Goal: Information Seeking & Learning: Compare options

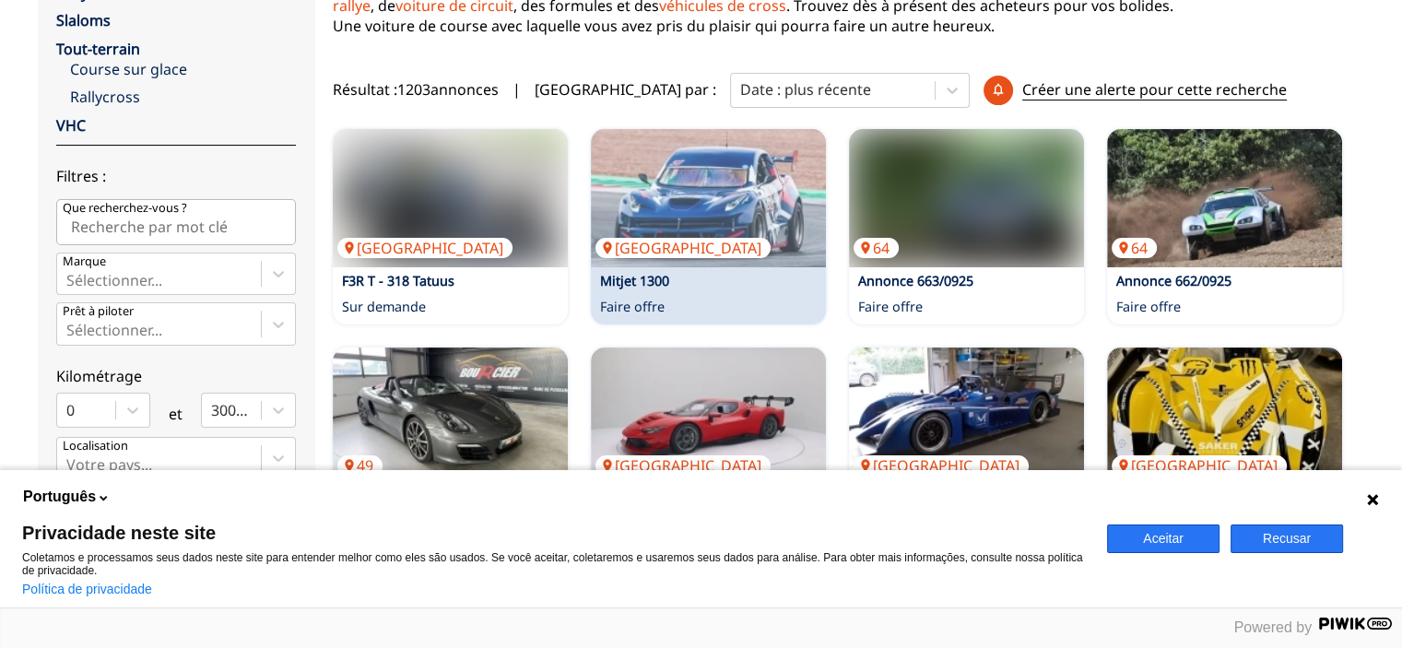
scroll to position [369, 0]
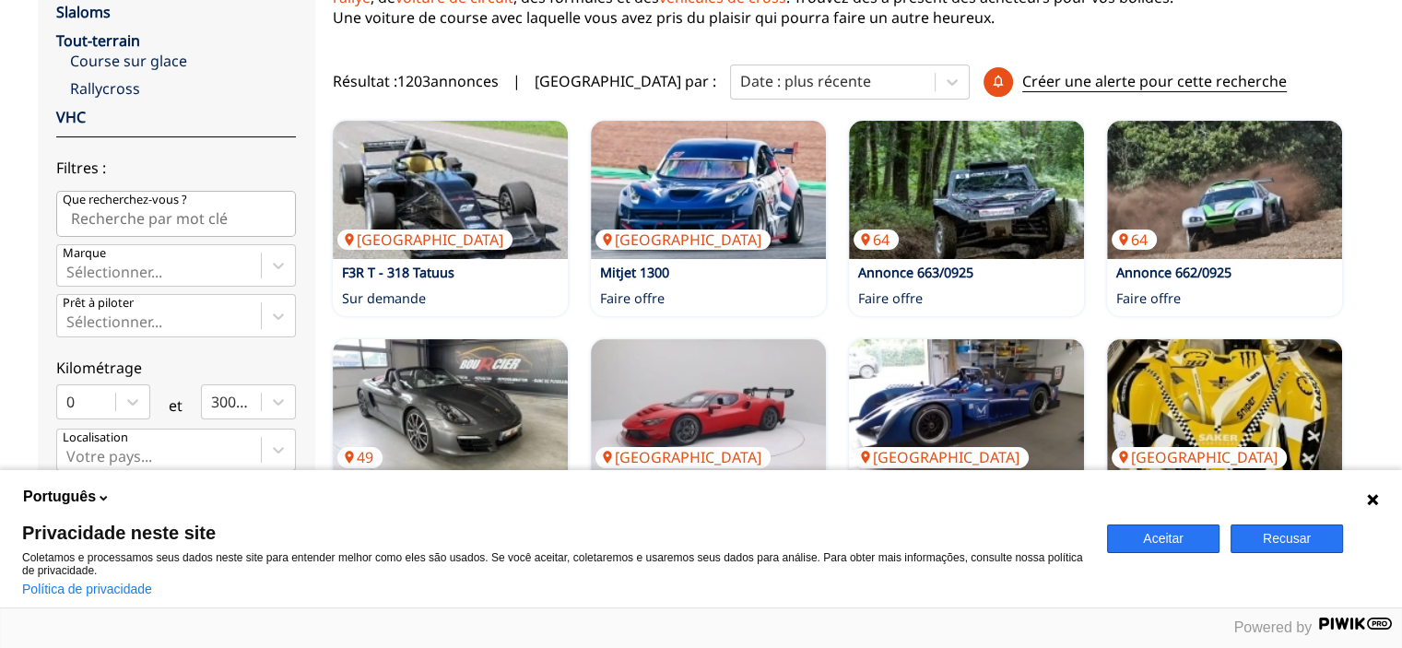
click at [1178, 541] on button "Aceitar" at bounding box center [1163, 538] width 112 height 29
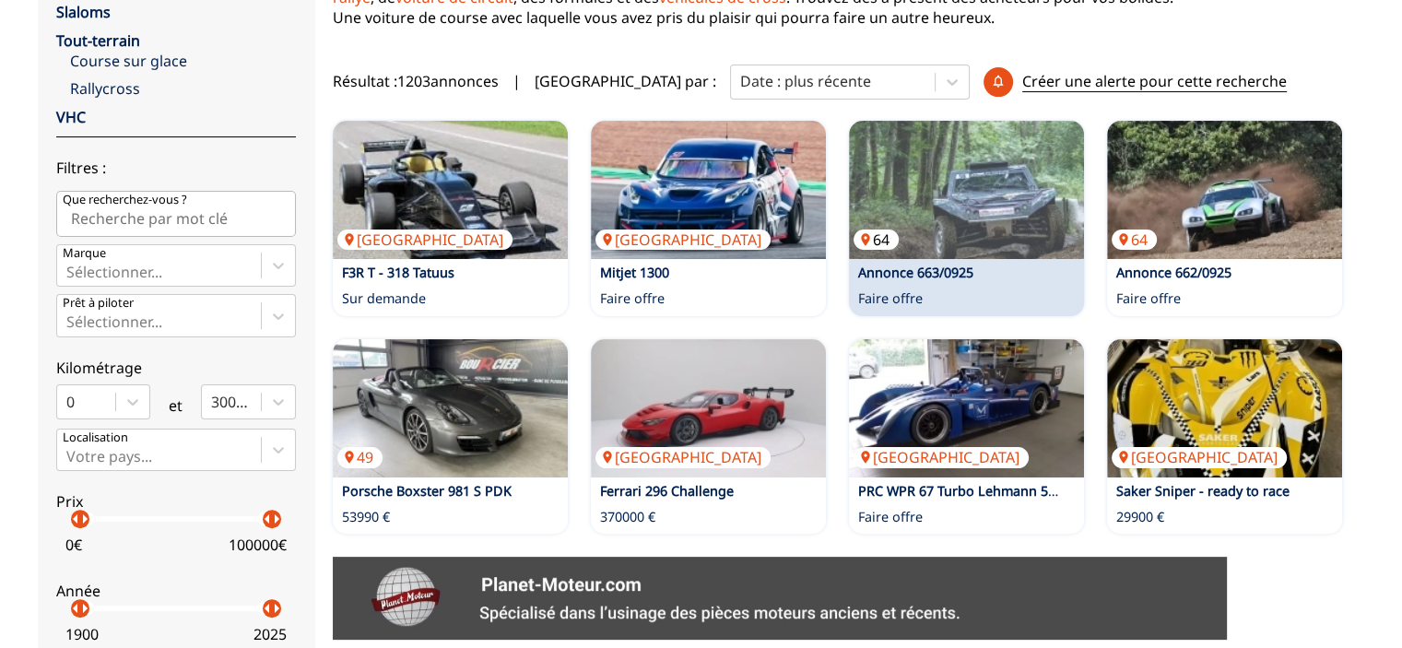
click at [989, 168] on img at bounding box center [966, 190] width 235 height 138
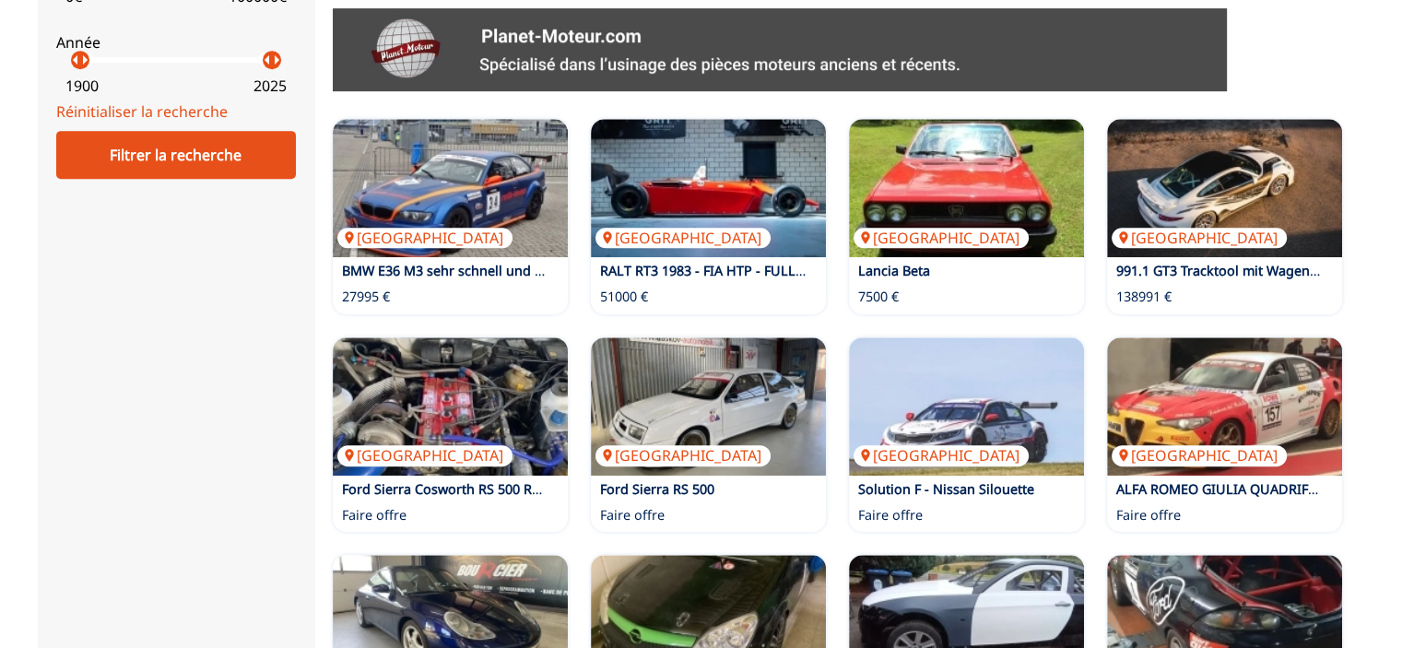
scroll to position [1014, 0]
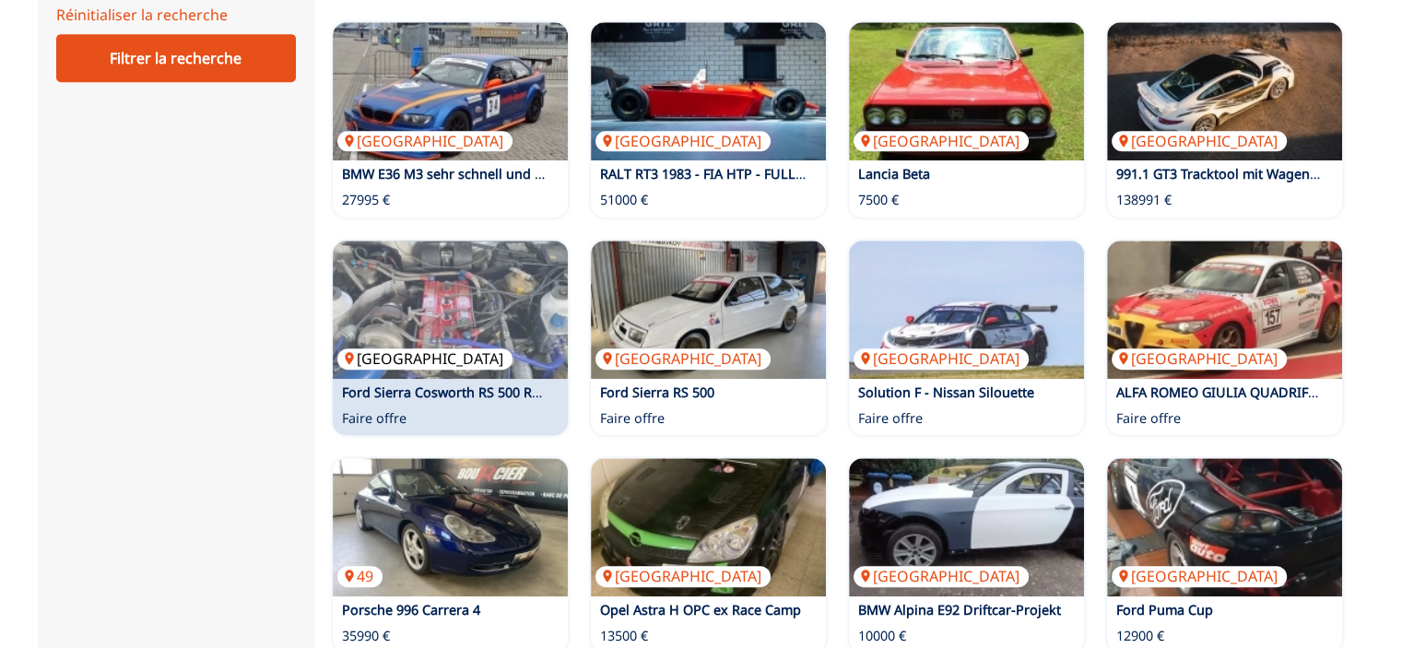
click at [466, 287] on img at bounding box center [450, 310] width 235 height 138
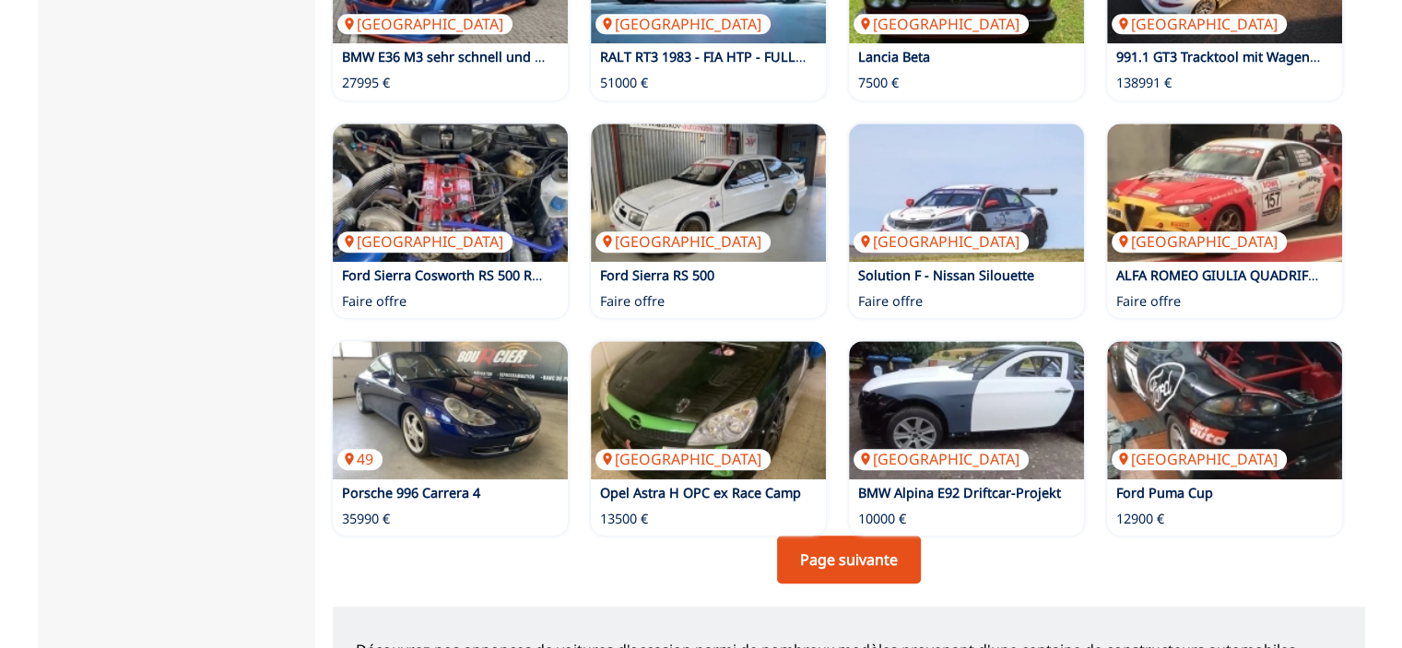
scroll to position [1198, 0]
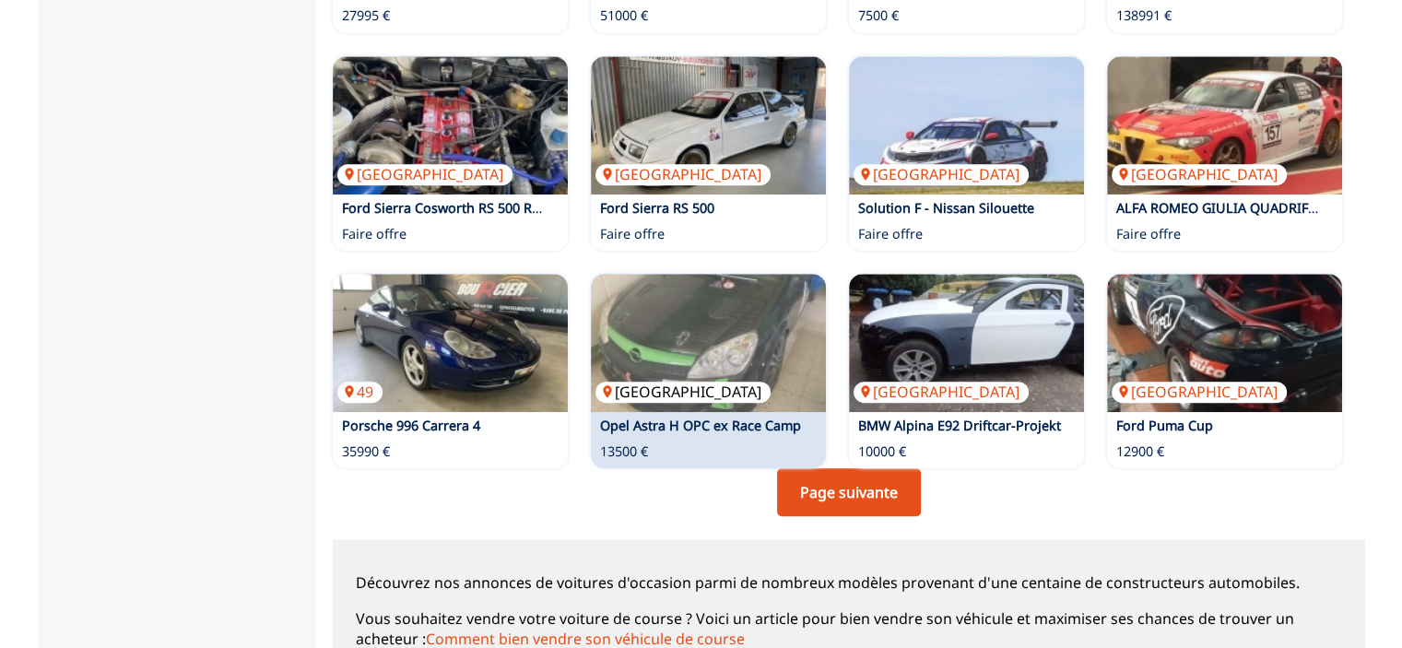
click at [712, 345] on img at bounding box center [708, 343] width 235 height 138
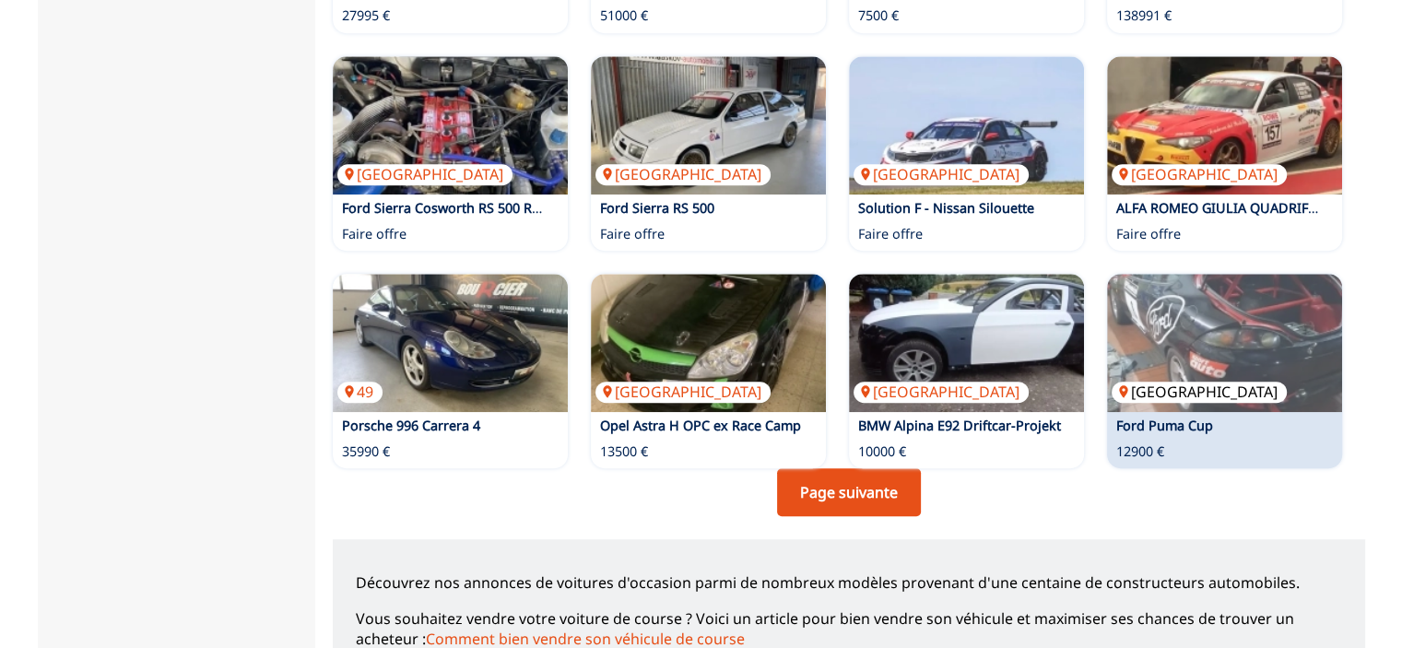
click at [1305, 320] on img at bounding box center [1224, 343] width 235 height 138
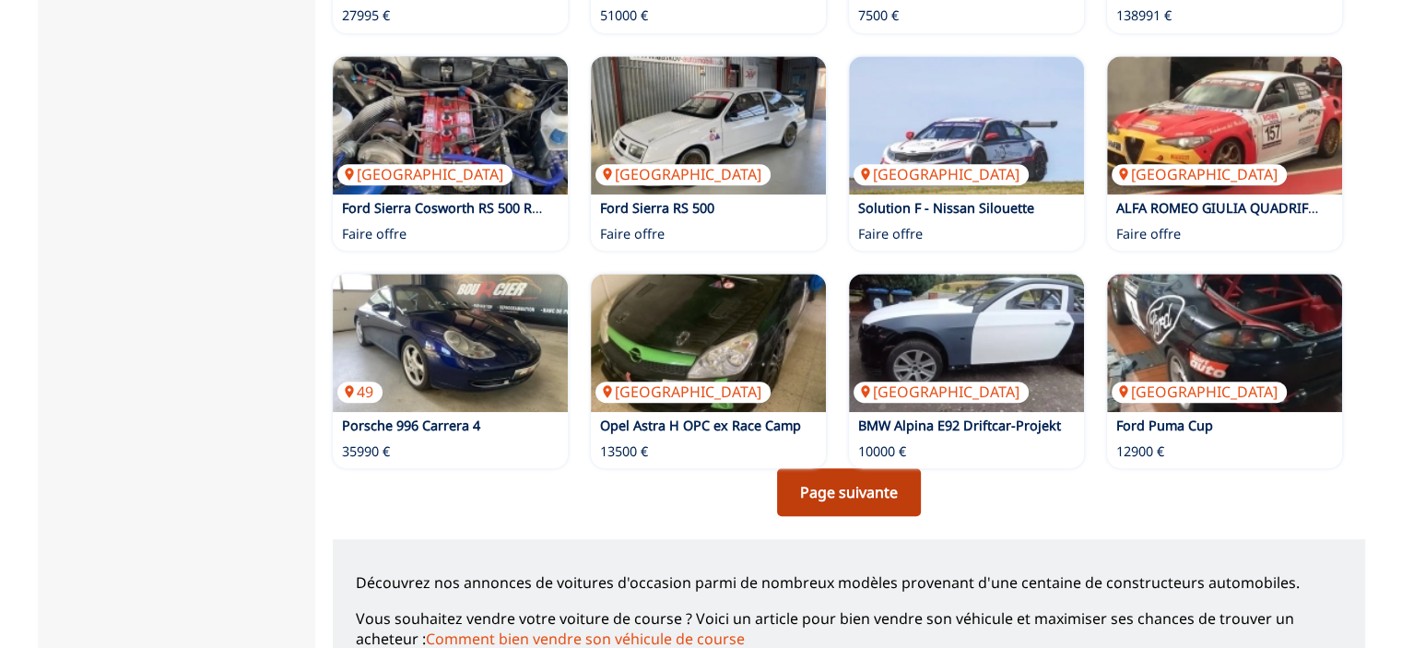
click at [855, 488] on link "Page suivante" at bounding box center [849, 492] width 144 height 48
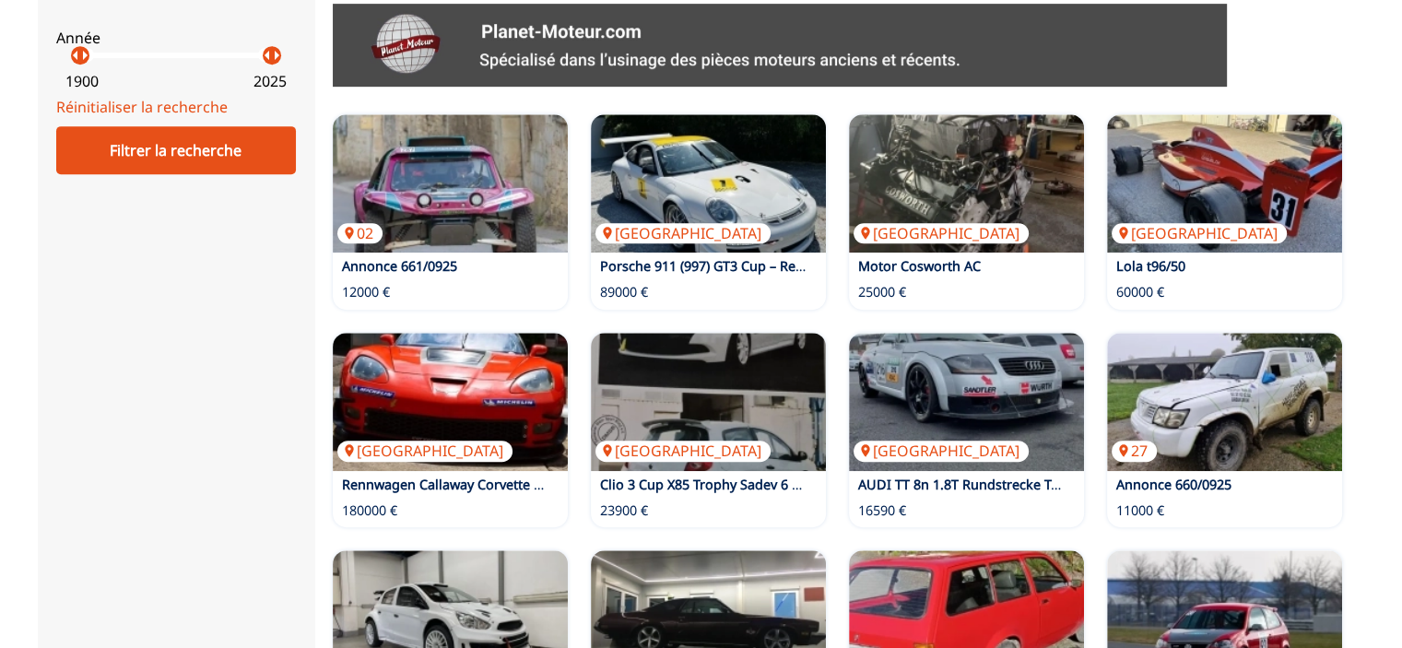
scroll to position [1106, 0]
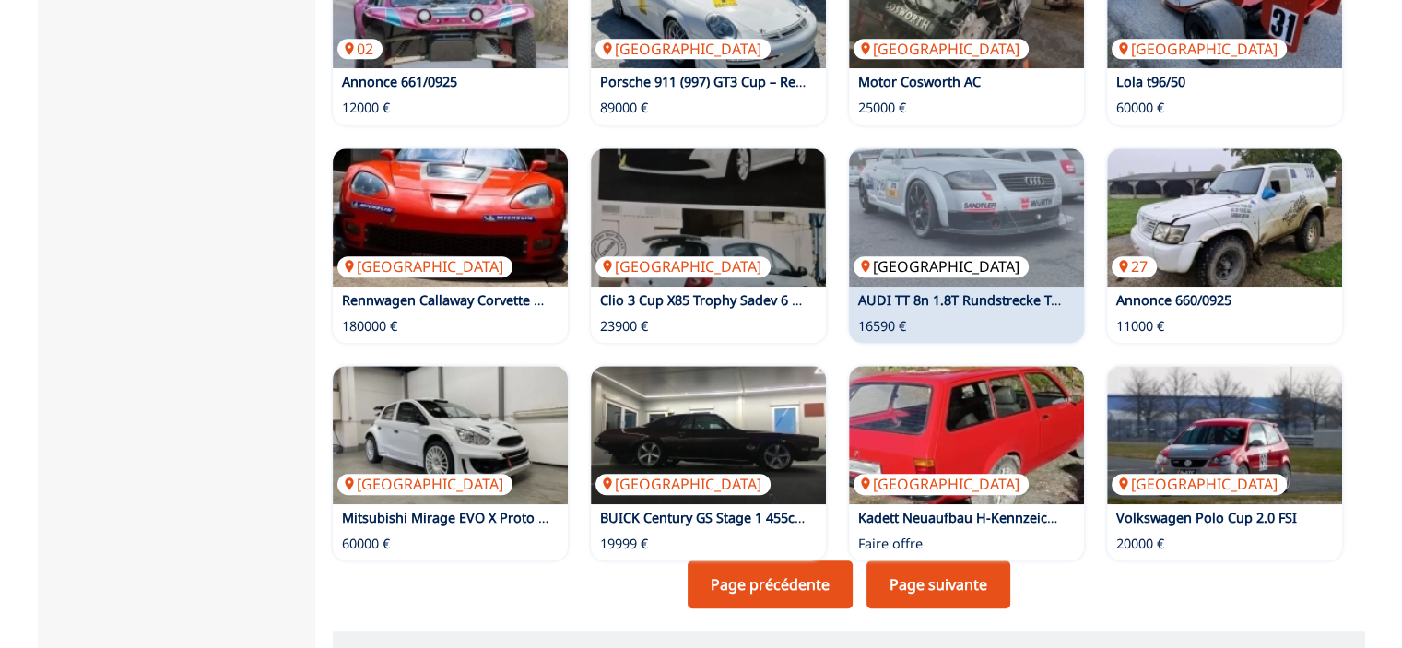
click at [1027, 216] on img at bounding box center [966, 217] width 235 height 138
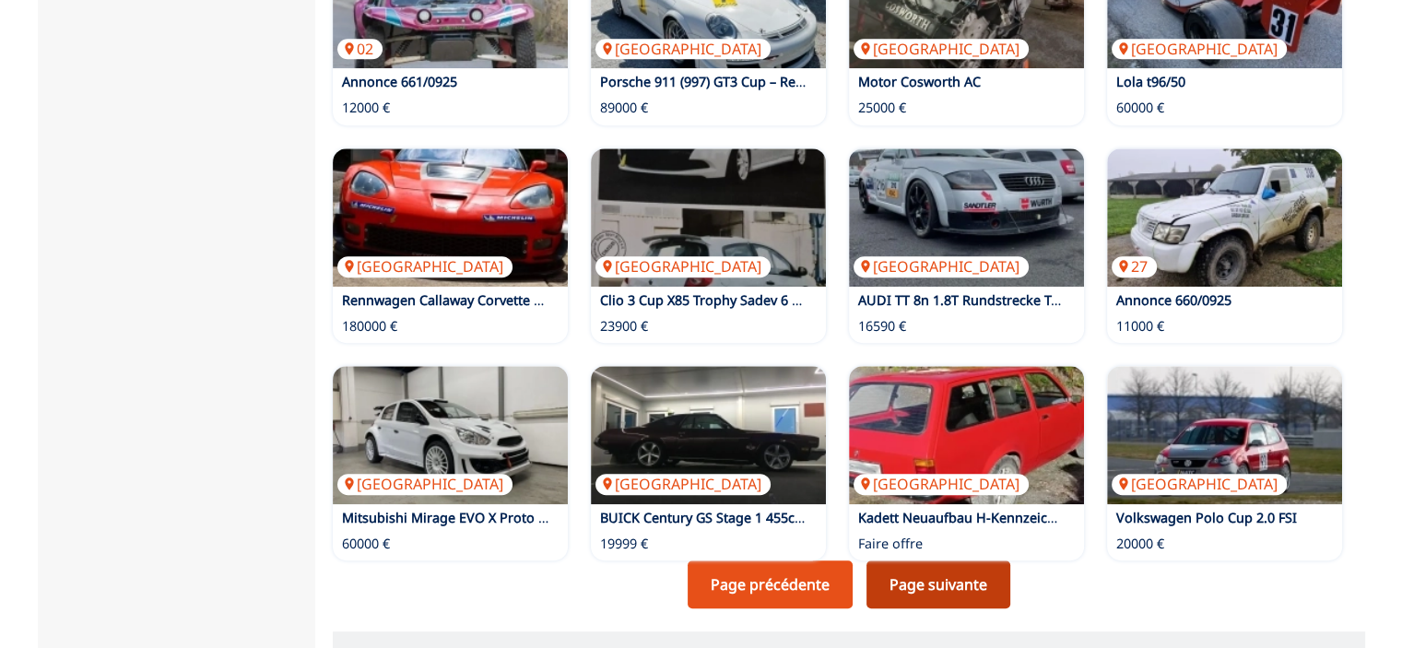
click at [918, 586] on link "Page suivante" at bounding box center [938, 584] width 144 height 48
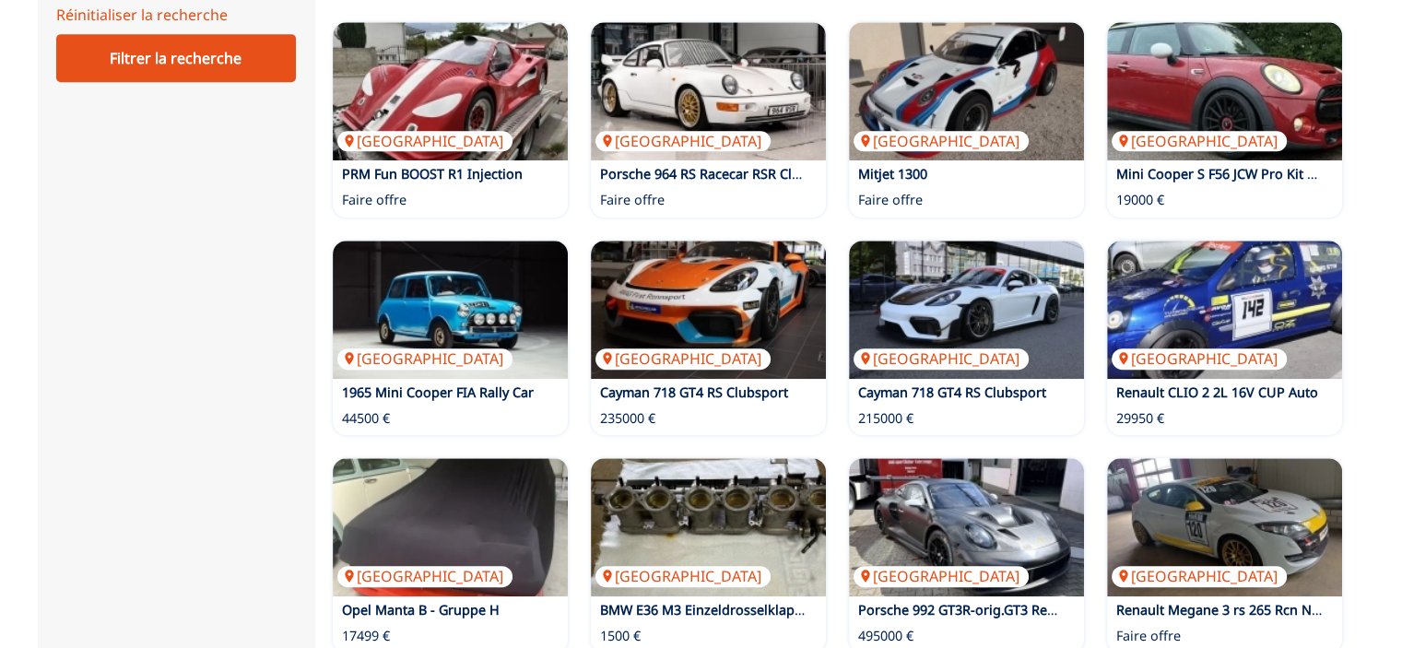
scroll to position [1198, 0]
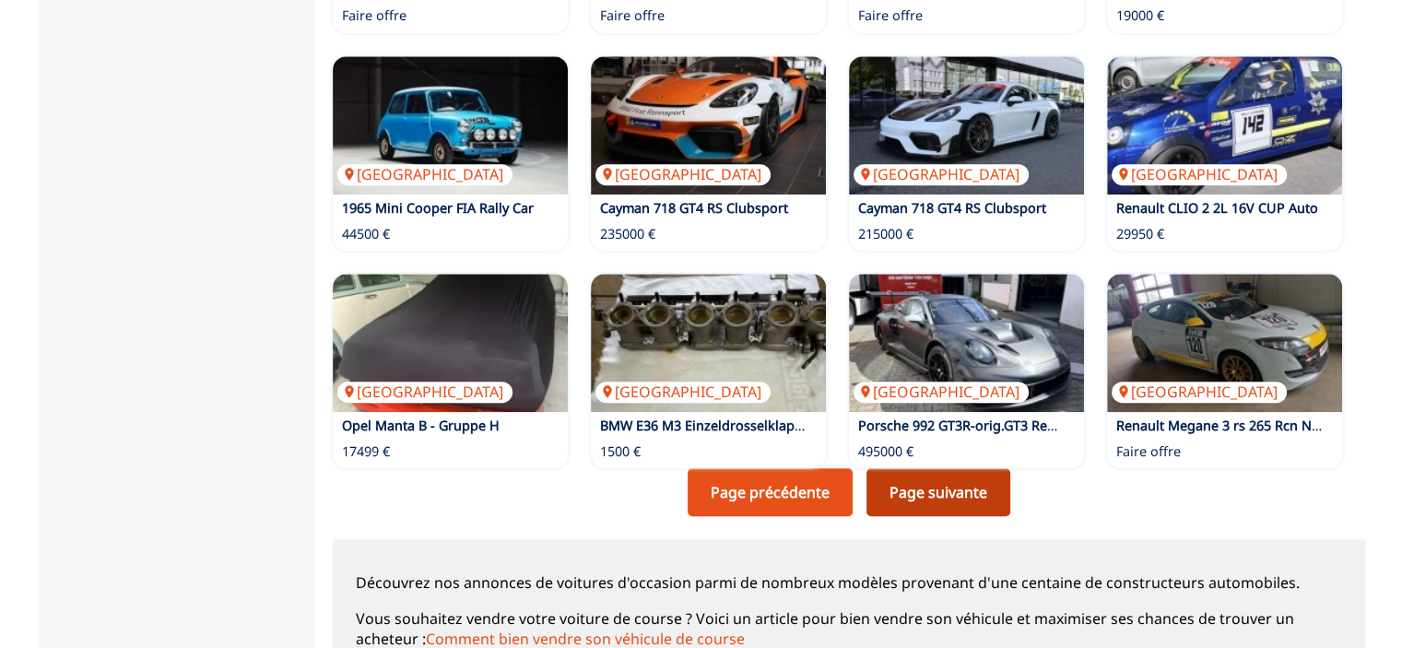
click at [936, 496] on link "Page suivante" at bounding box center [938, 492] width 144 height 48
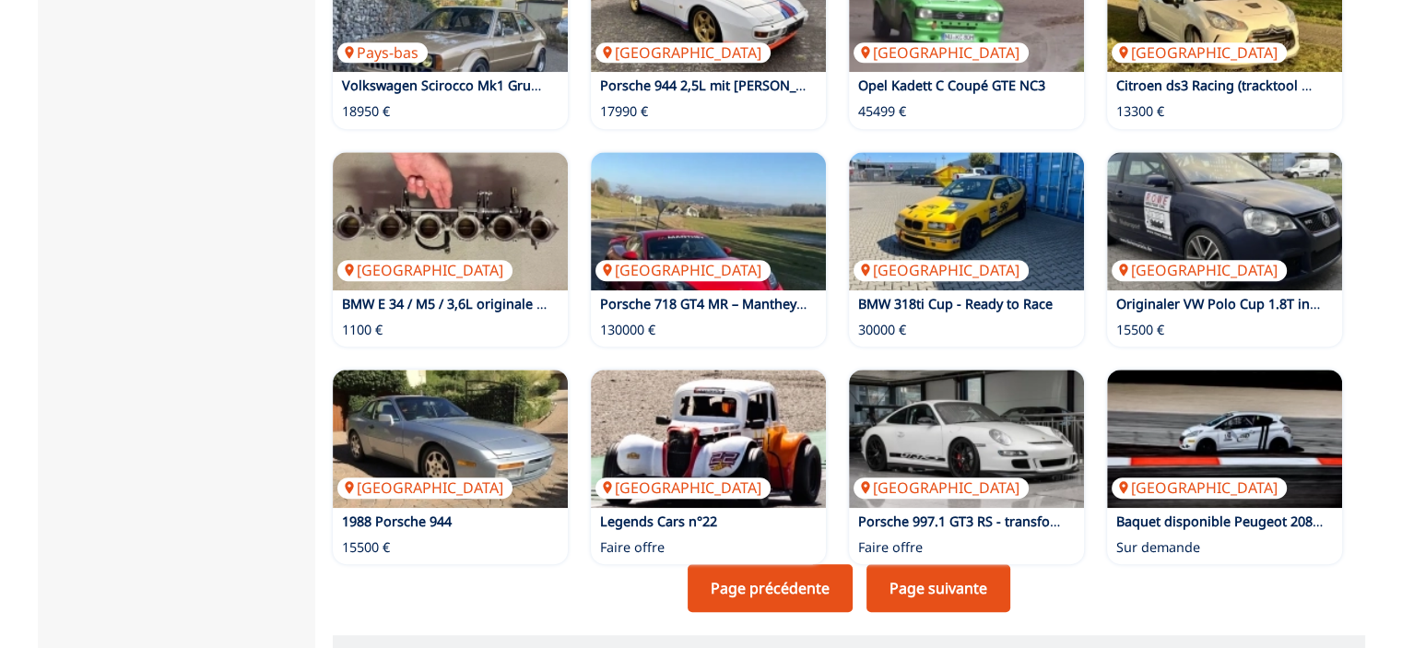
scroll to position [1106, 0]
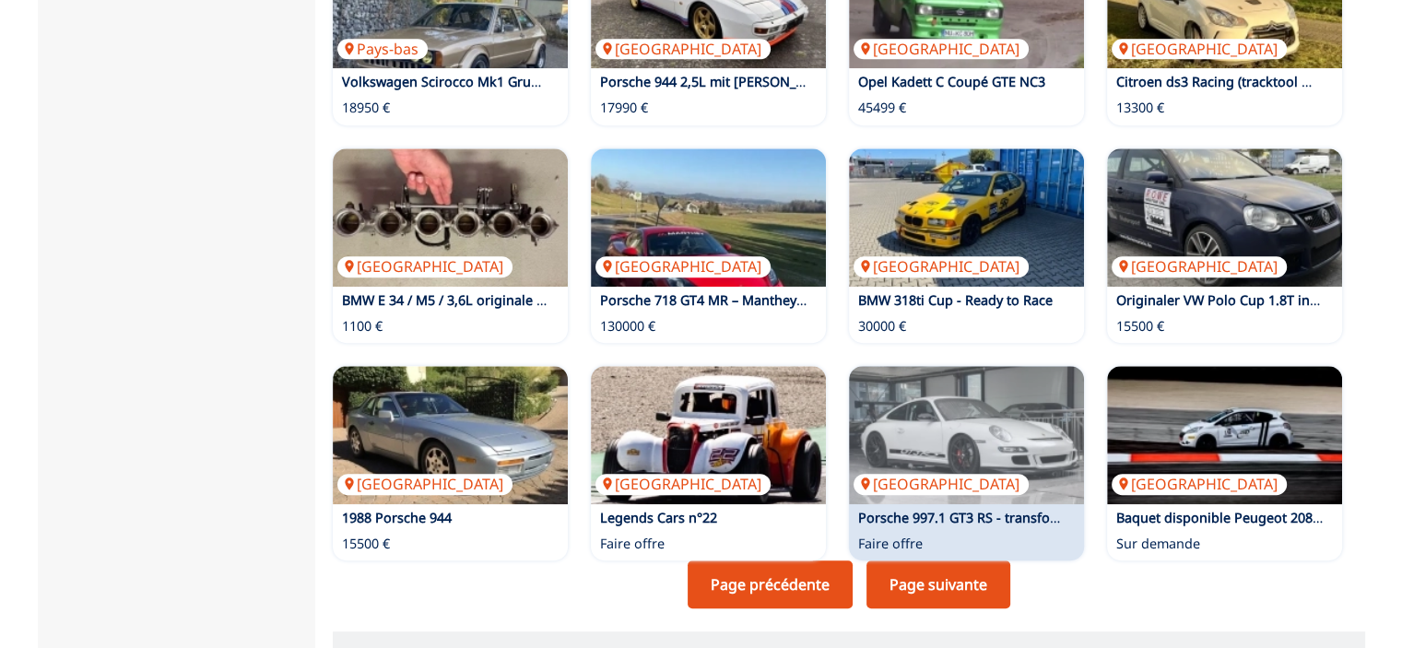
click at [962, 577] on link "Page suivante" at bounding box center [938, 584] width 144 height 48
click at [962, 560] on div "Norvège Porsche 997.1 GT3 RS - transformation club sport avec caractère de cour…" at bounding box center [966, 463] width 235 height 194
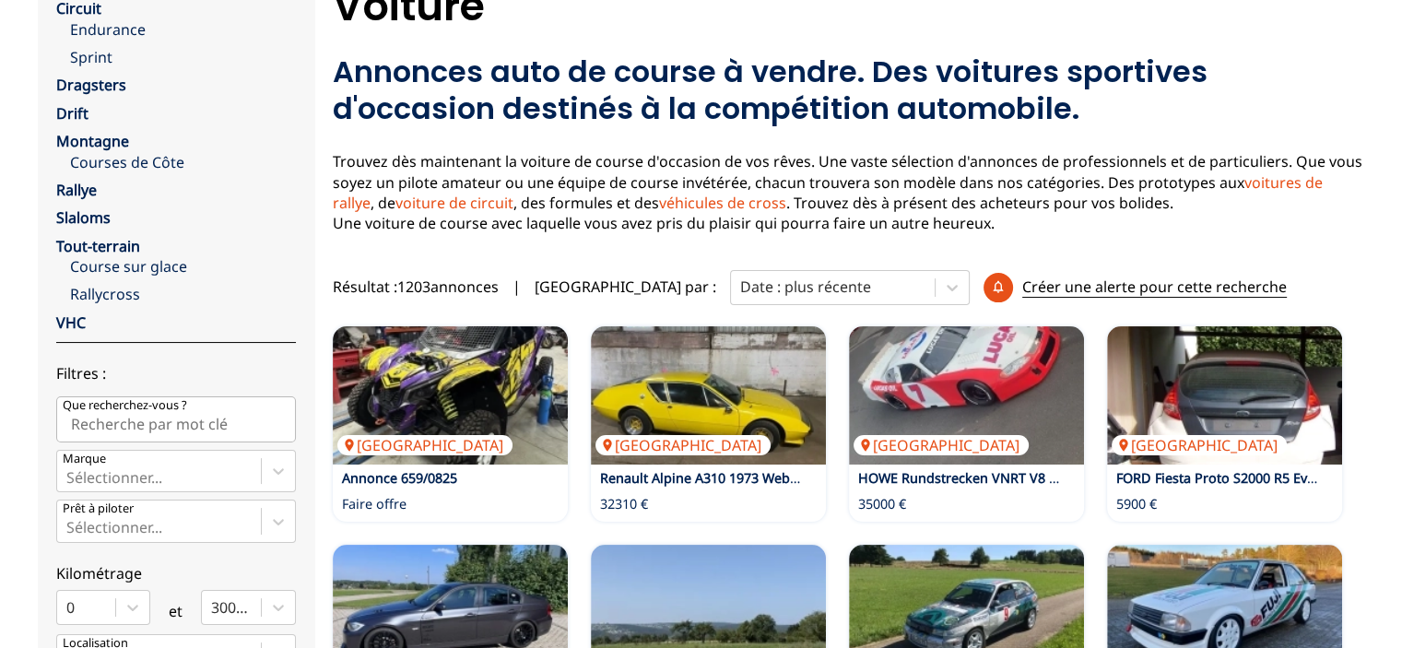
scroll to position [276, 0]
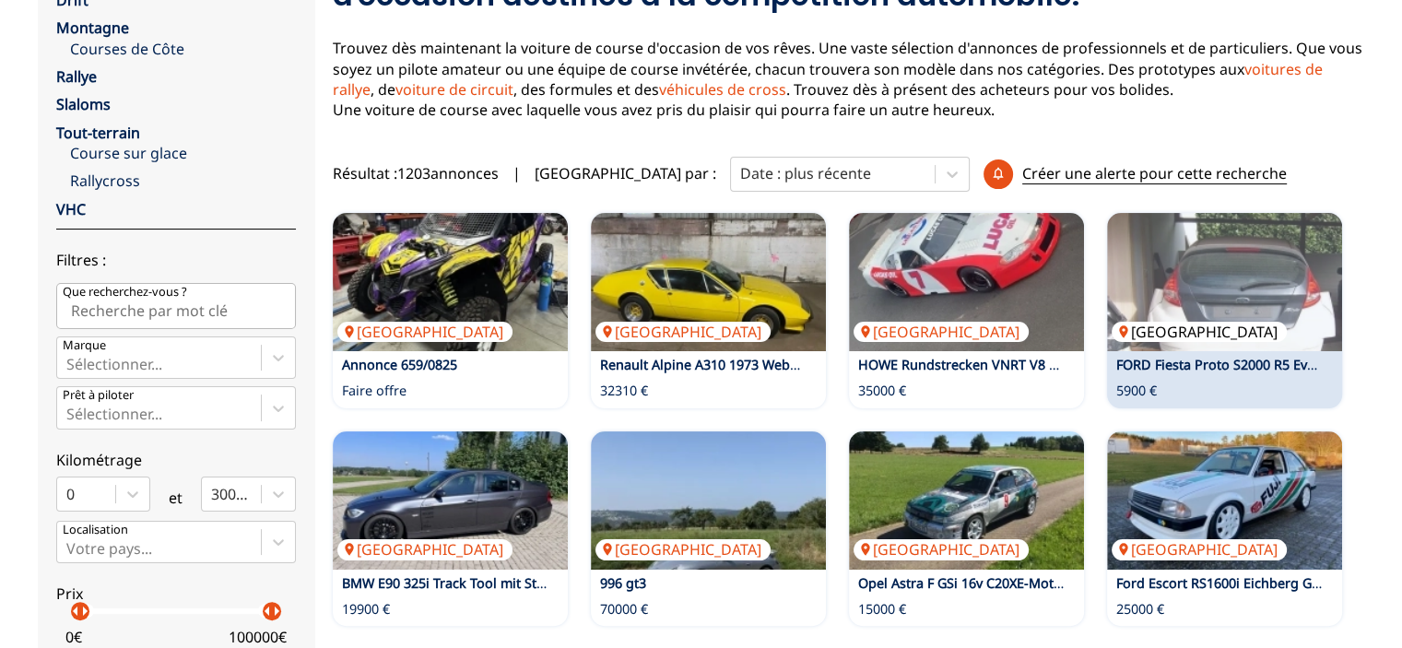
click at [1217, 279] on img at bounding box center [1224, 282] width 235 height 138
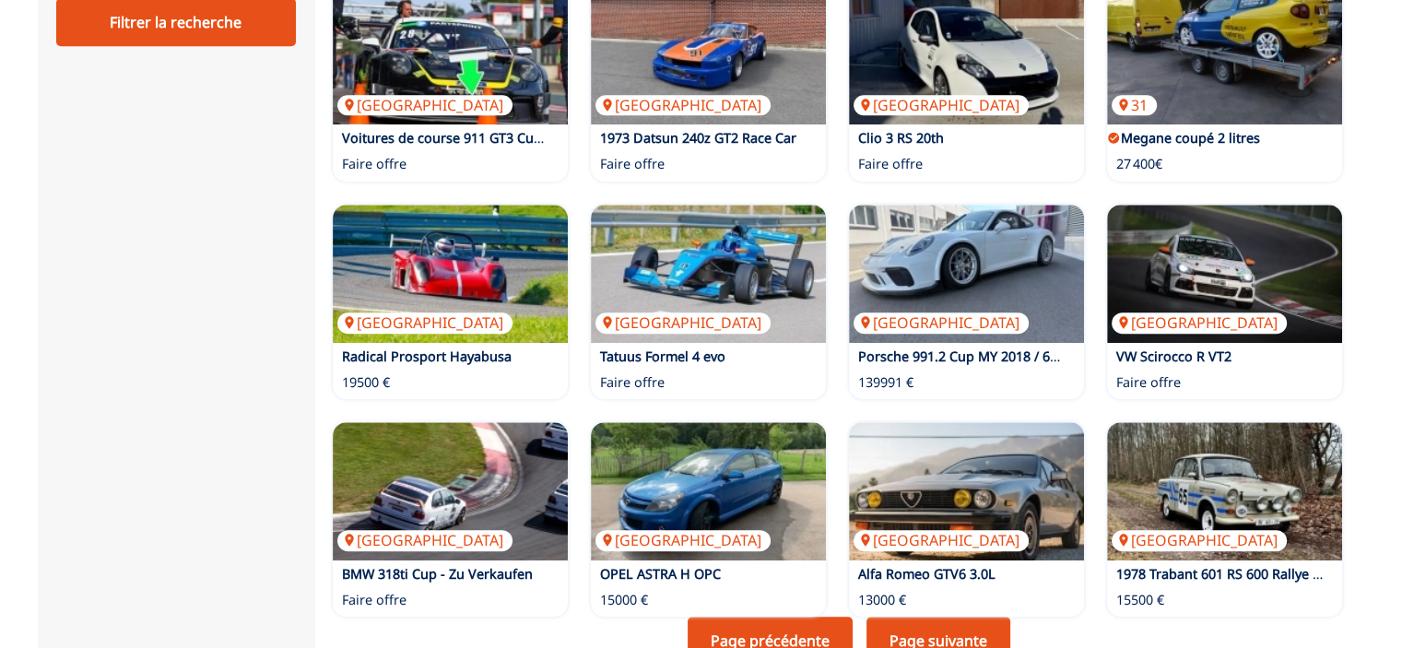
scroll to position [1106, 0]
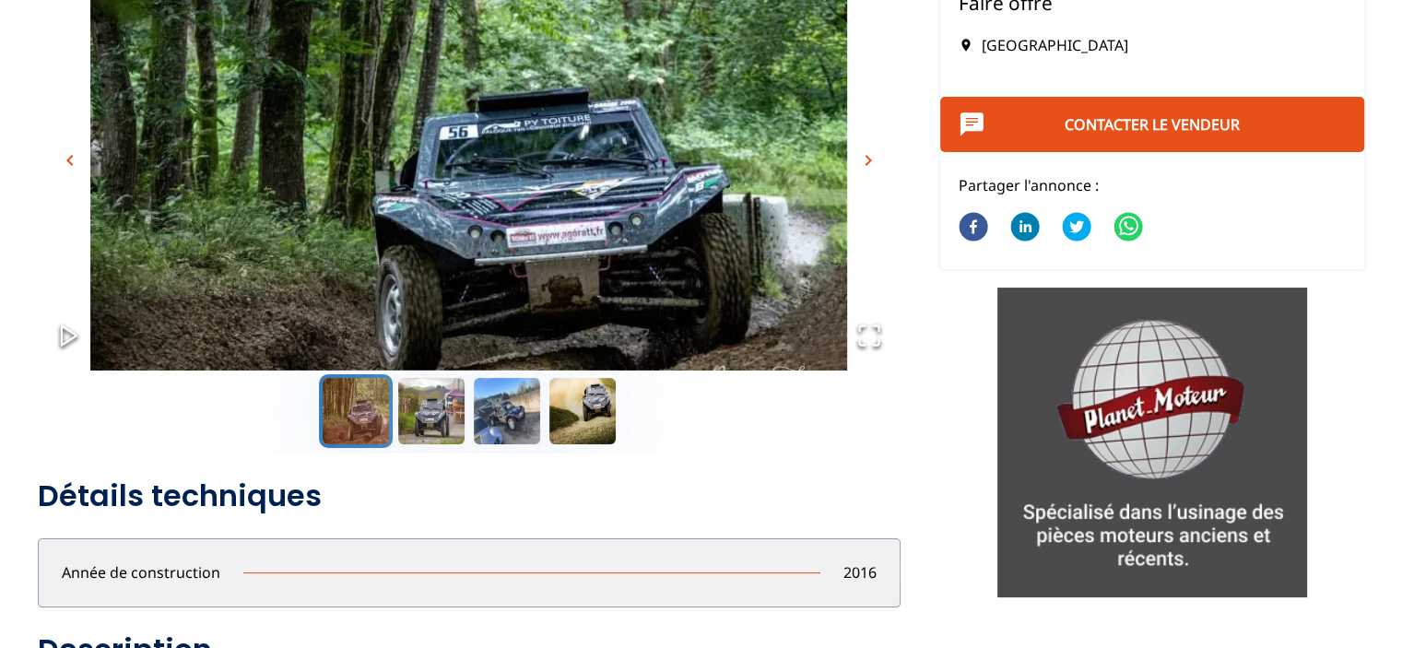
scroll to position [92, 0]
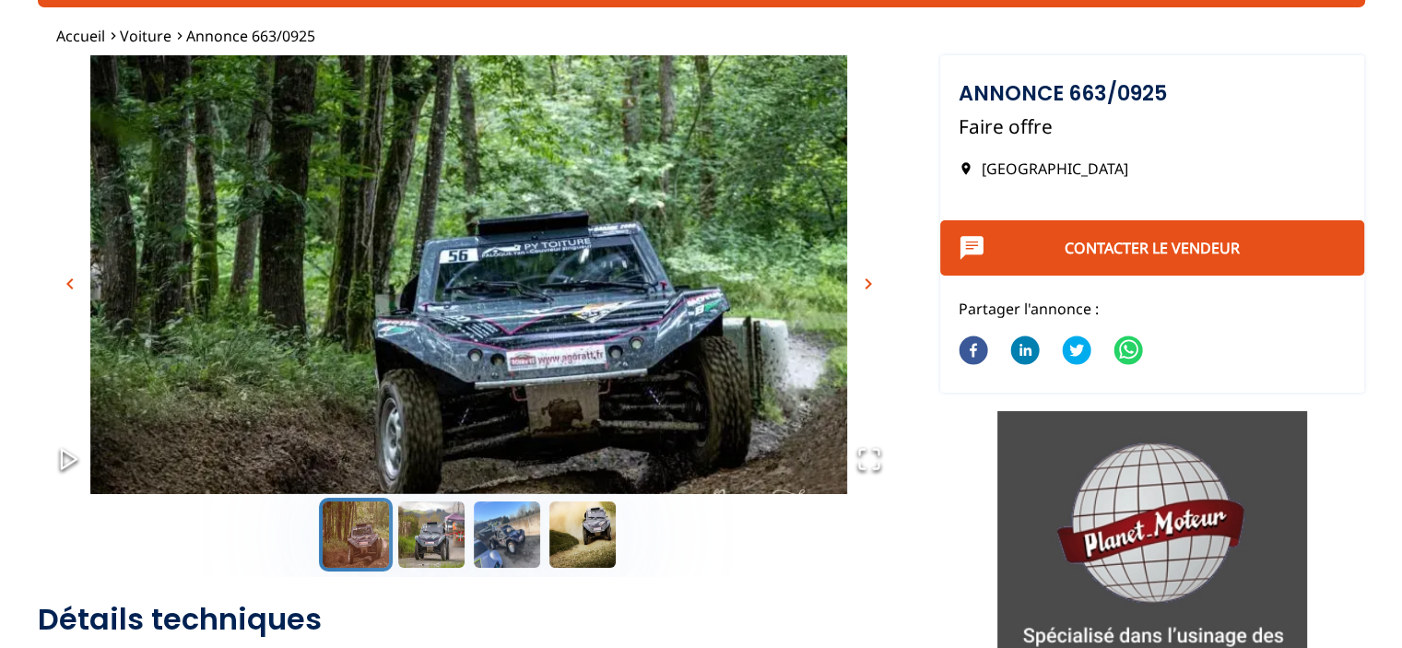
click at [871, 285] on span "chevron_right" at bounding box center [868, 284] width 22 height 22
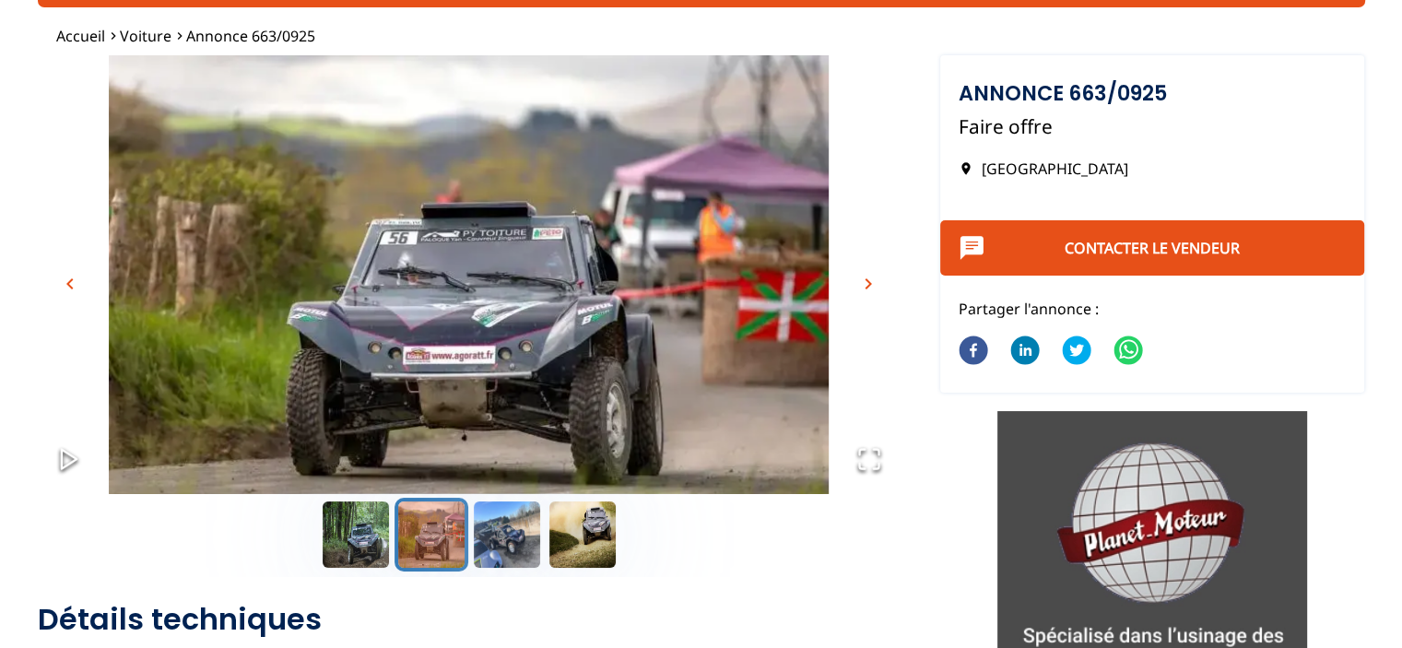
click at [871, 285] on span "chevron_right" at bounding box center [868, 284] width 22 height 22
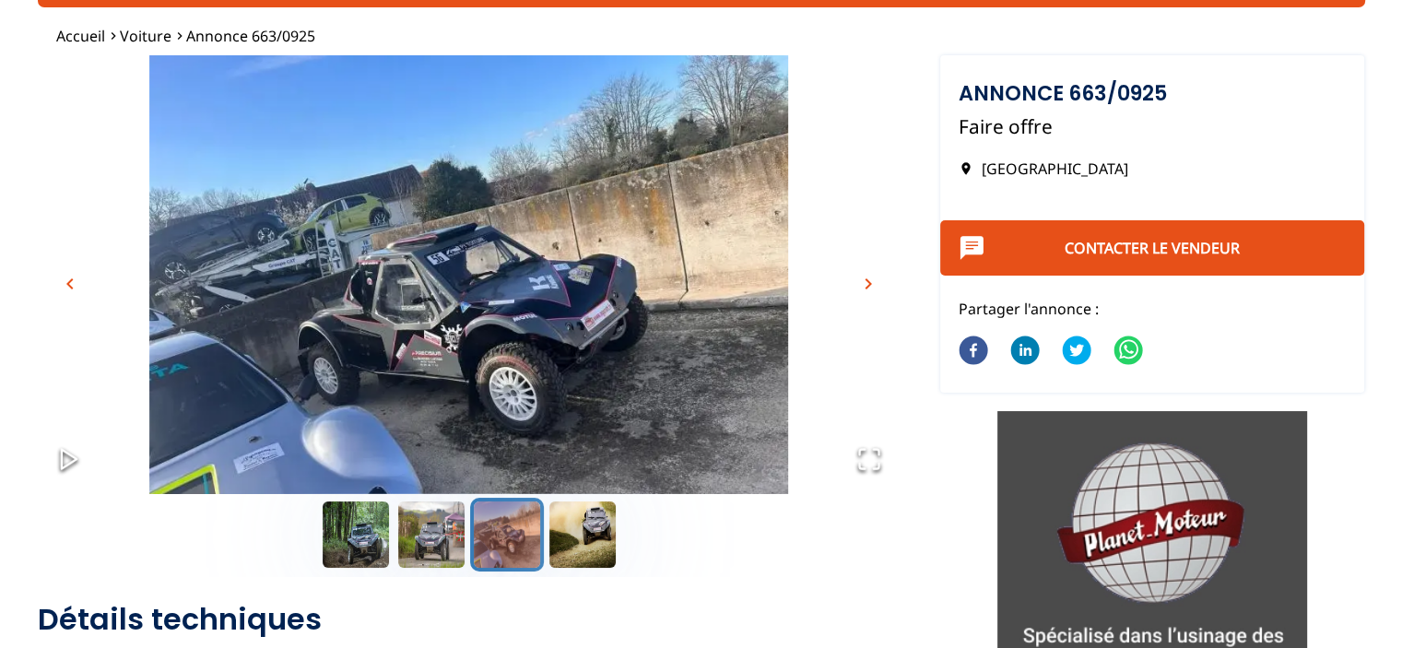
click at [871, 285] on span "chevron_right" at bounding box center [868, 284] width 22 height 22
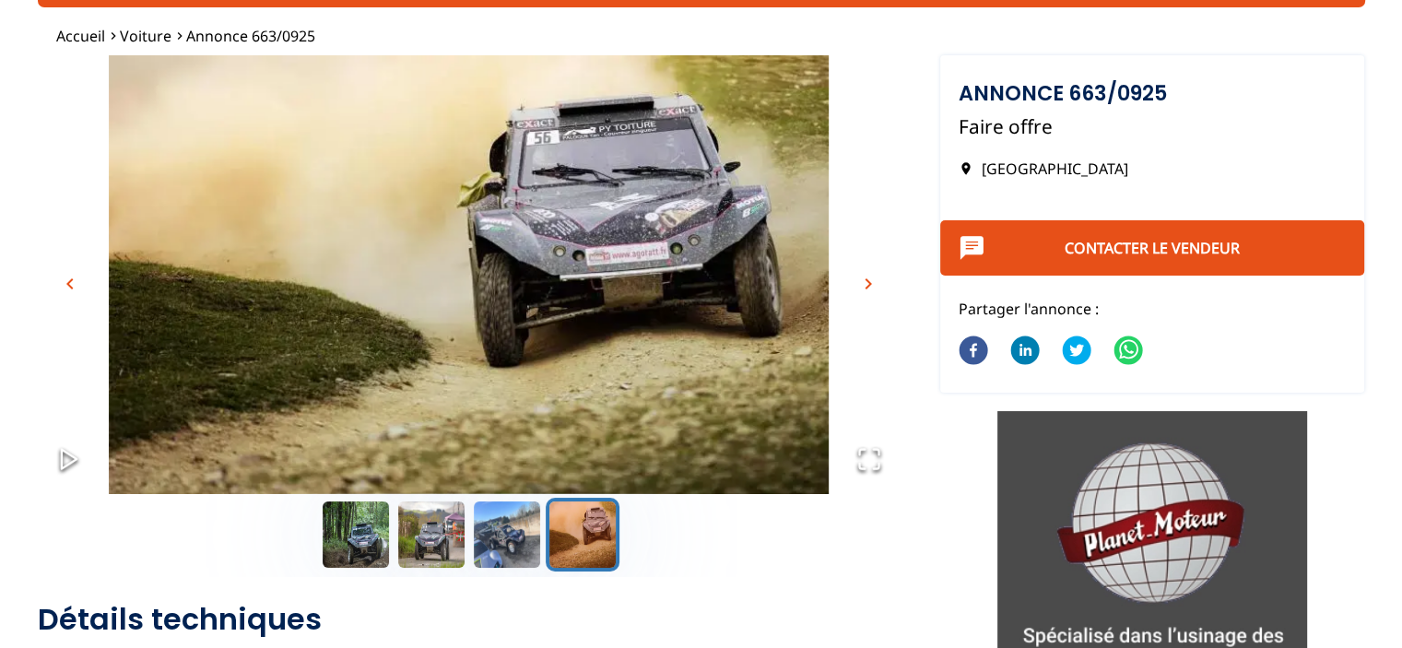
click at [871, 285] on span "chevron_right" at bounding box center [868, 284] width 22 height 22
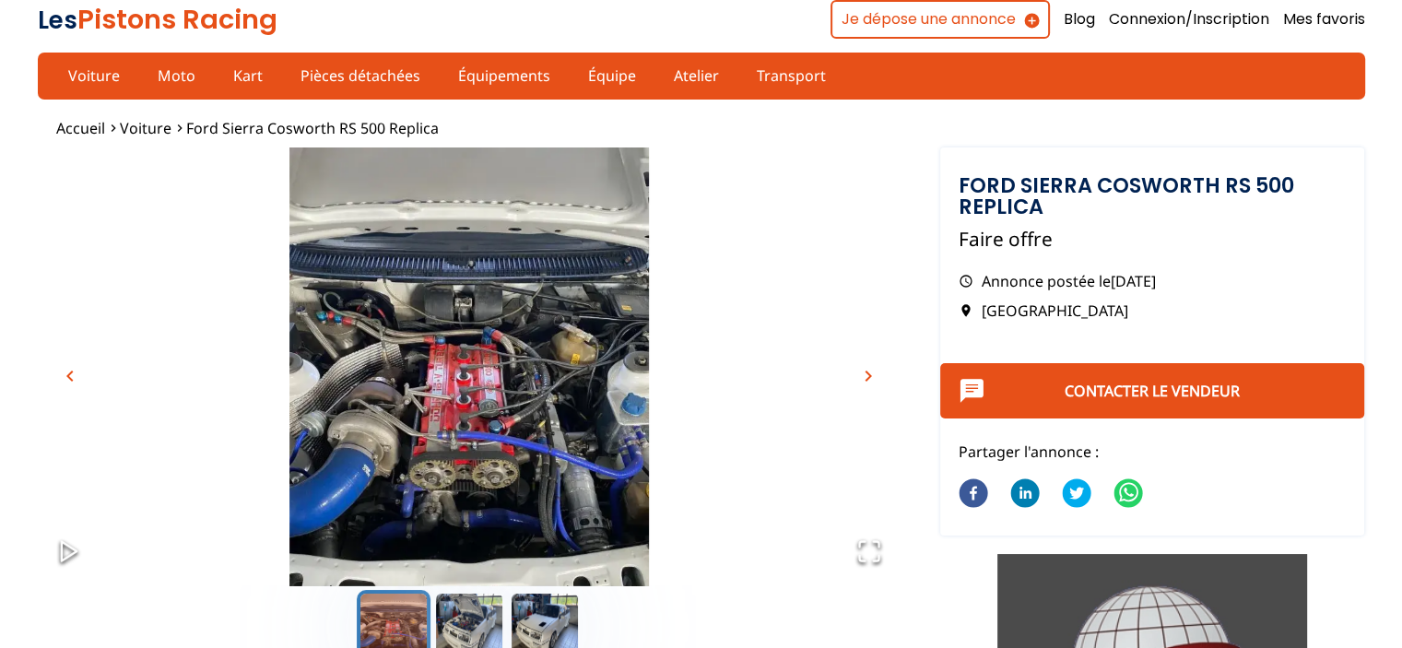
click at [877, 371] on span "chevron_right" at bounding box center [868, 376] width 22 height 22
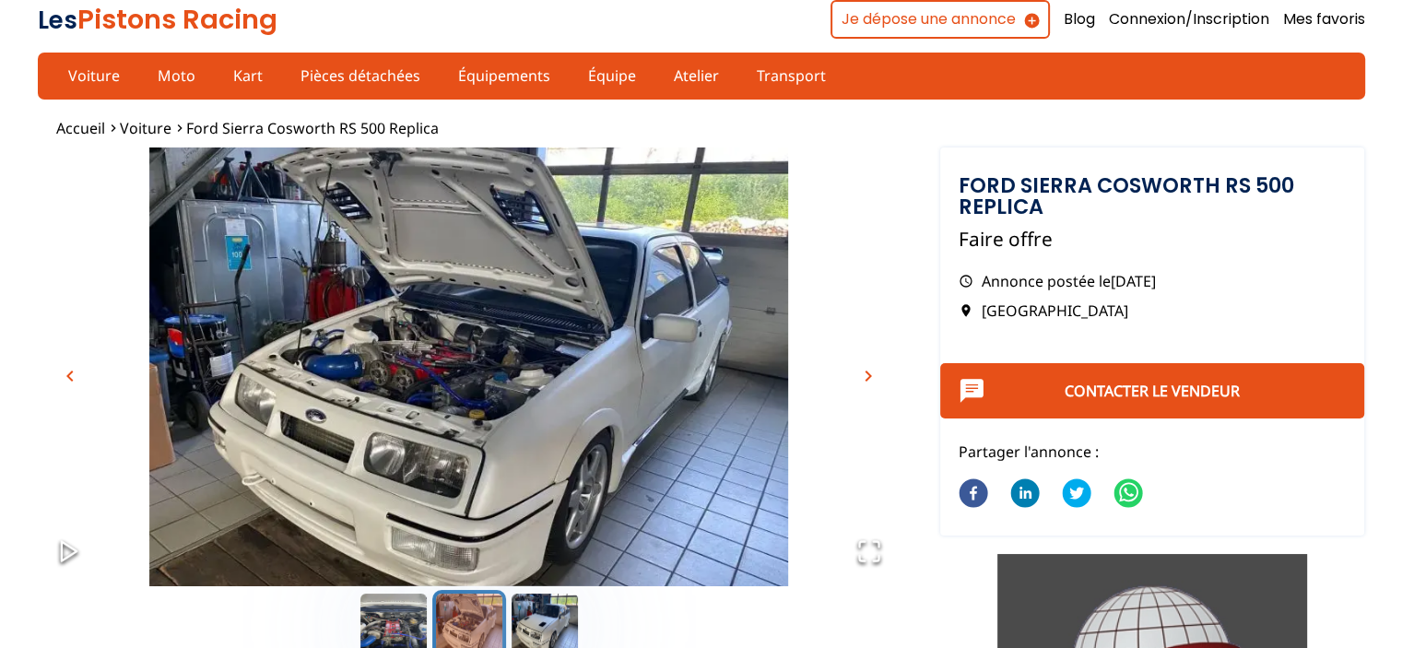
click at [877, 371] on span "chevron_right" at bounding box center [868, 376] width 22 height 22
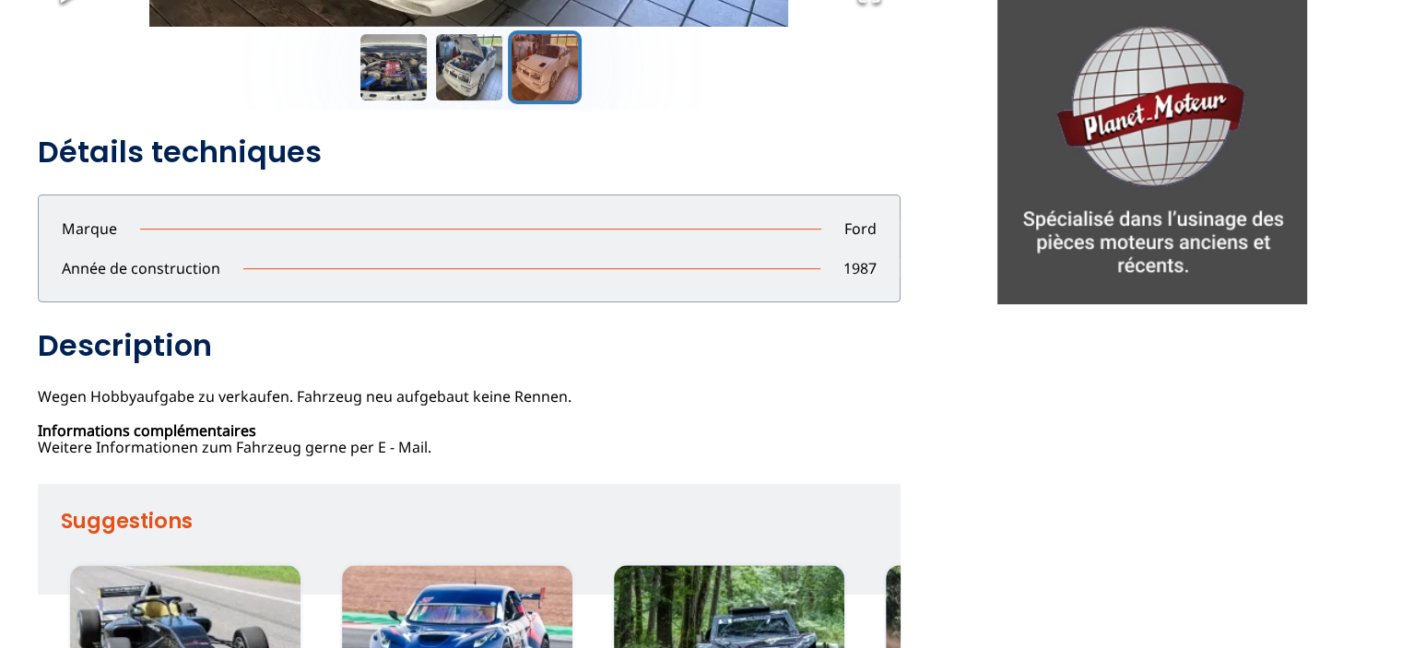
scroll to position [737, 0]
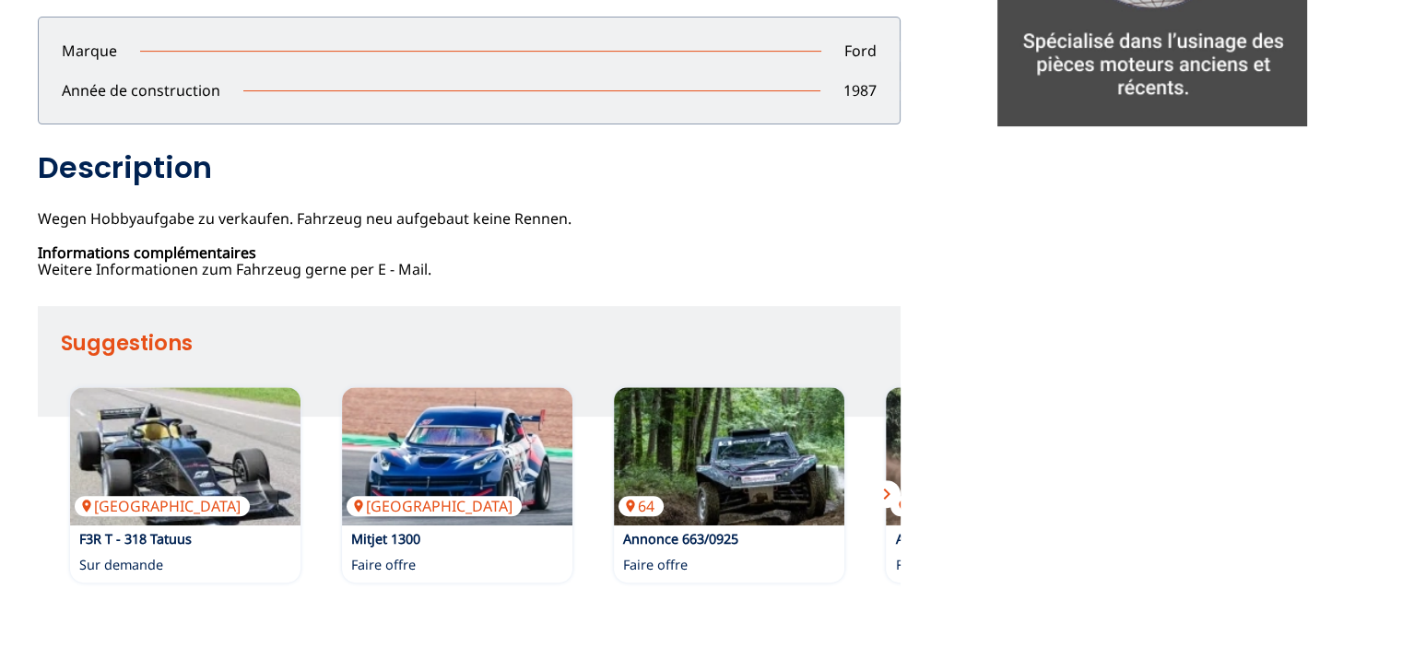
drag, startPoint x: 37, startPoint y: 213, endPoint x: 622, endPoint y: 206, distance: 585.3
click at [622, 206] on div "Ford Sierra Cosworth RS 500 Replica Faire offre Annonce postée le 09/09/2025 Au…" at bounding box center [469, 117] width 863 height 323
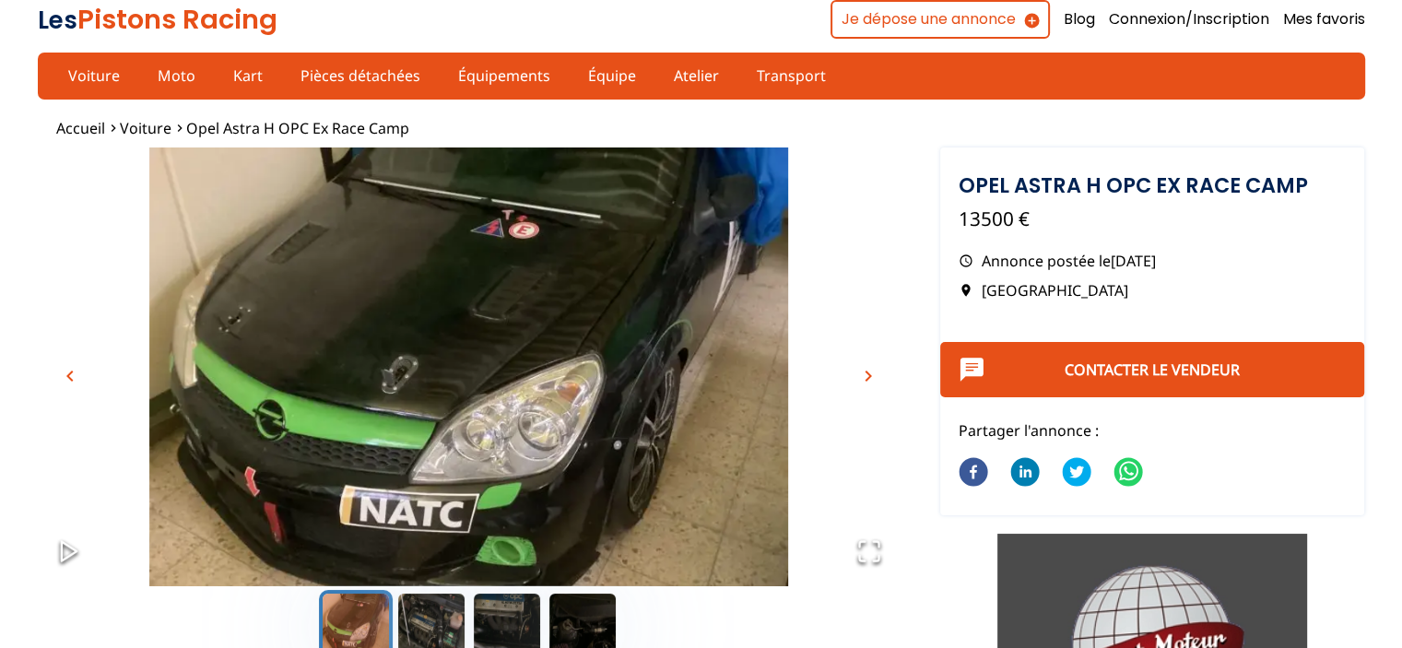
click at [871, 374] on span "chevron_right" at bounding box center [868, 376] width 22 height 22
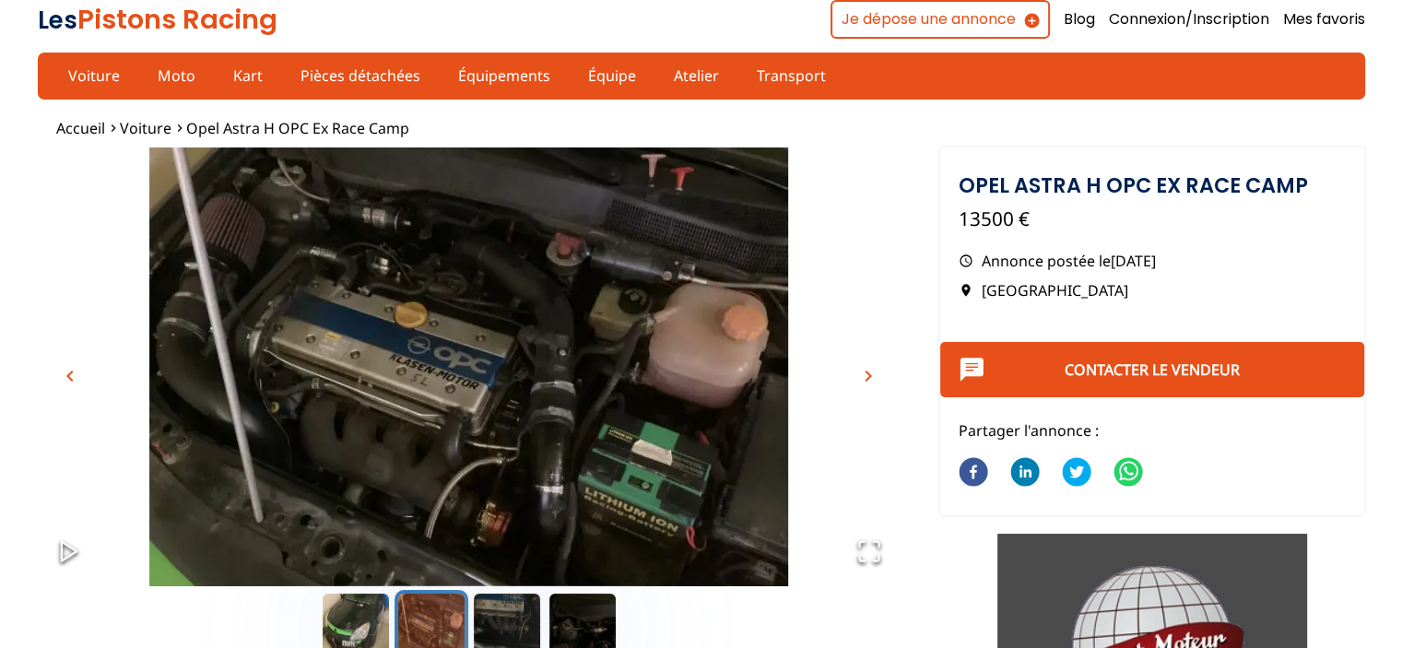
click at [871, 374] on span "chevron_right" at bounding box center [868, 376] width 22 height 22
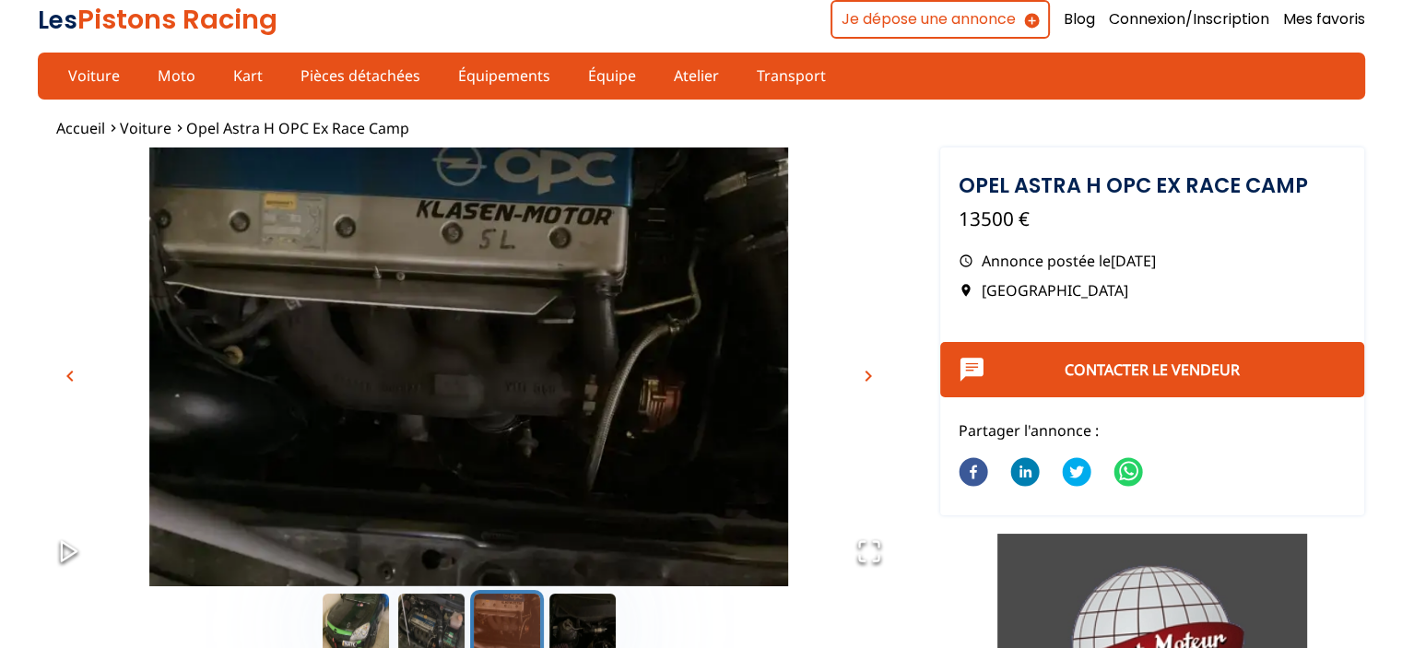
click at [871, 374] on span "chevron_right" at bounding box center [868, 376] width 22 height 22
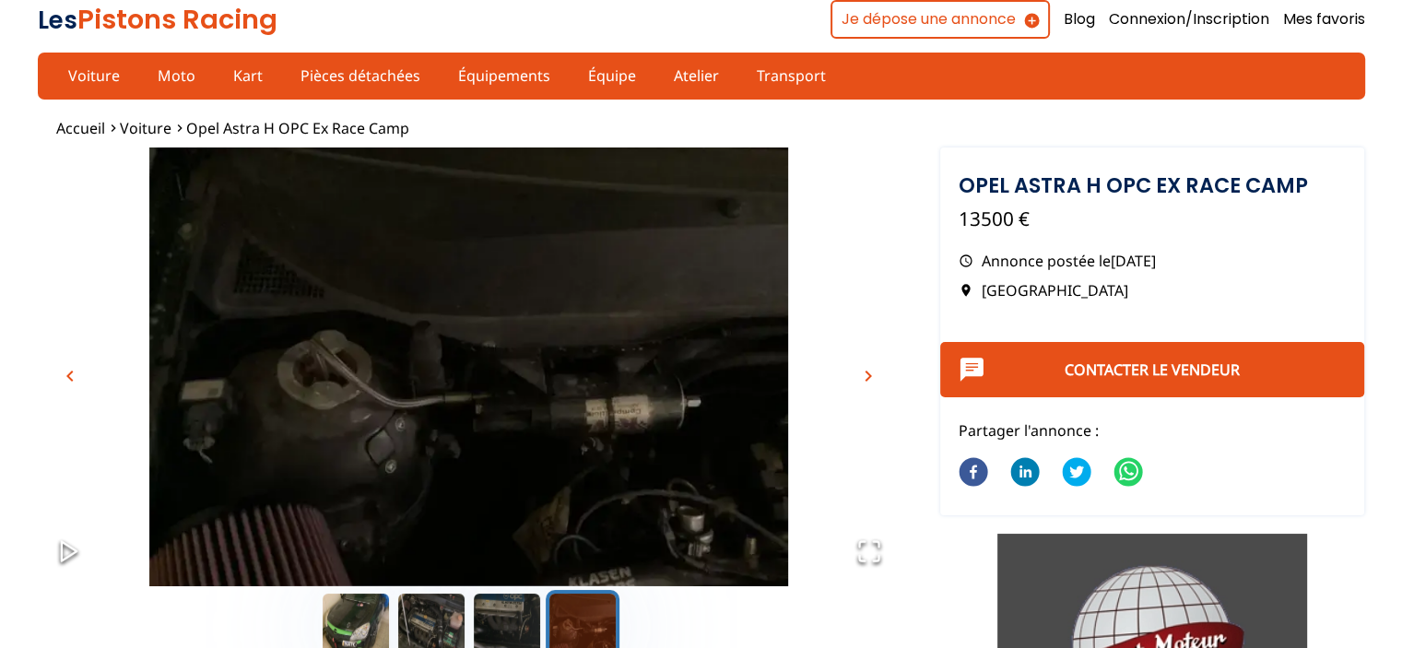
click at [871, 374] on span "chevron_right" at bounding box center [868, 376] width 22 height 22
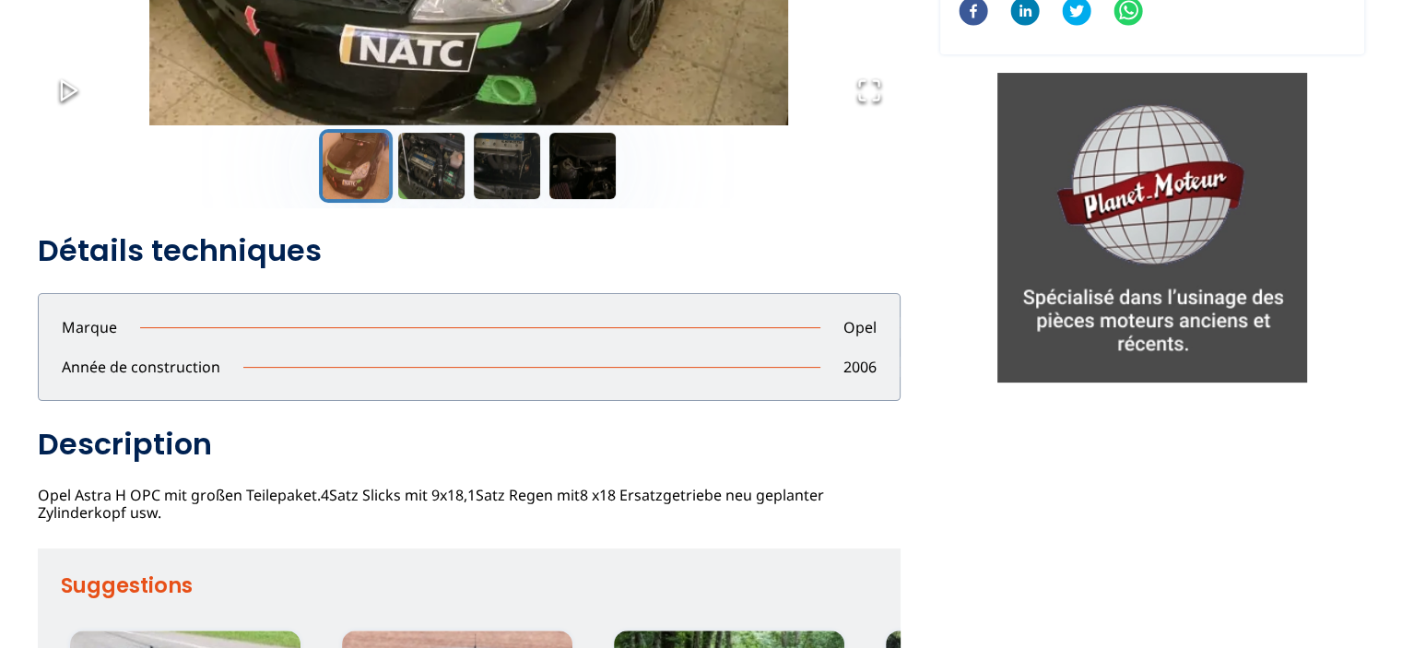
scroll to position [553, 0]
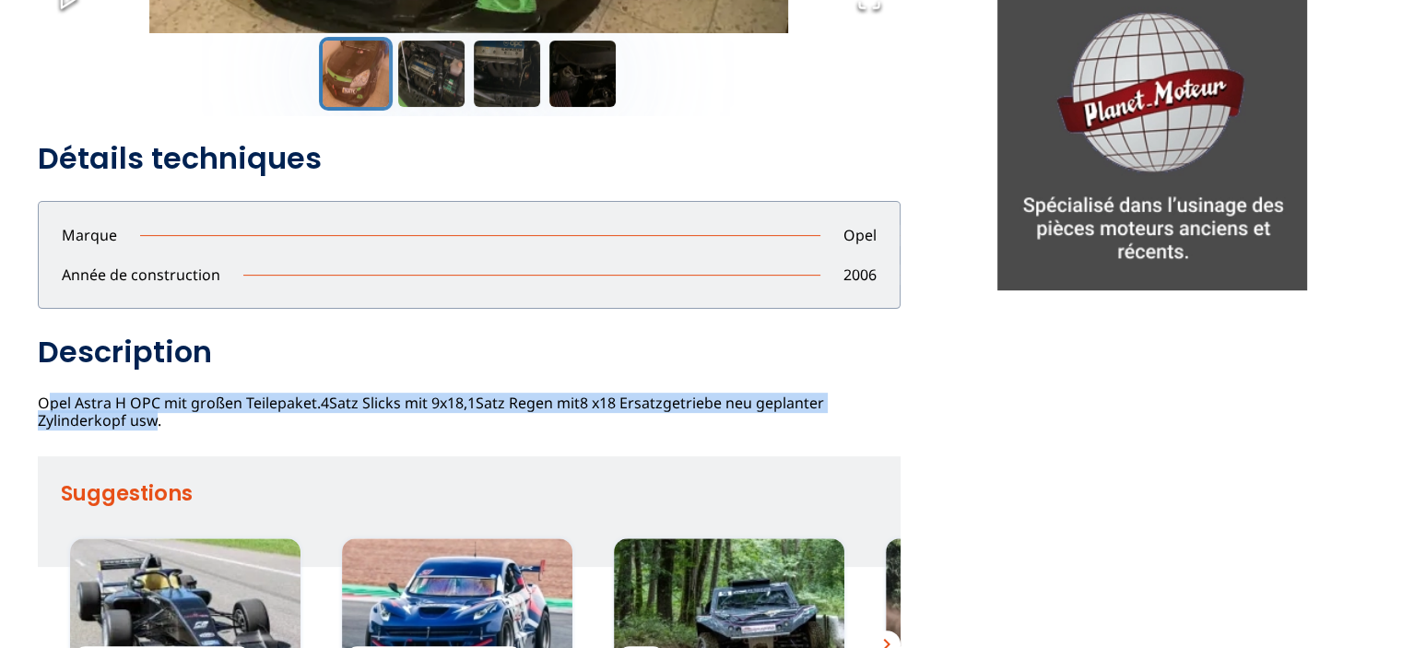
drag, startPoint x: 31, startPoint y: 392, endPoint x: 142, endPoint y: 419, distance: 114.0
click at [142, 419] on div "Signaler un abus close Adresse mail mail Raison : Sélectionner une raison Messa…" at bounding box center [701, 176] width 1402 height 1223
drag, startPoint x: 172, startPoint y: 422, endPoint x: 32, endPoint y: 405, distance: 141.2
click at [32, 405] on div "Signaler un abus close Adresse mail mail Raison : Sélectionner une raison Messa…" at bounding box center [701, 176] width 1402 height 1223
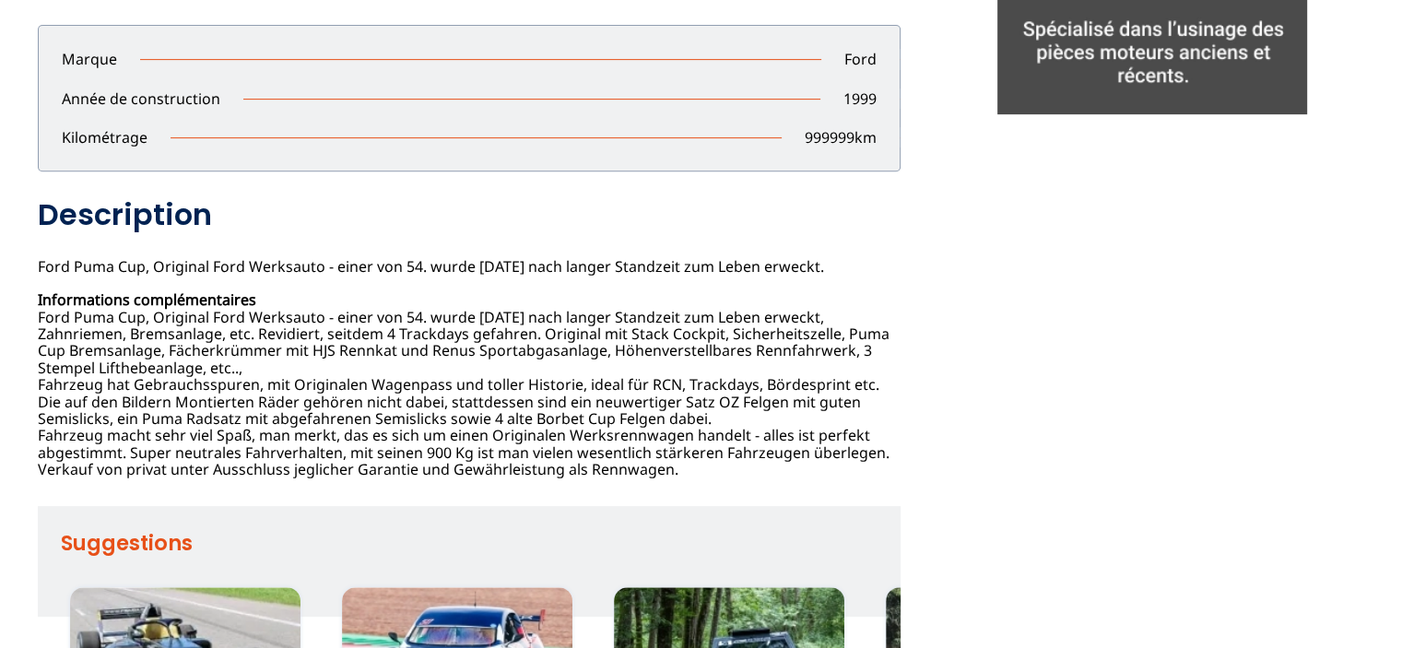
scroll to position [829, 0]
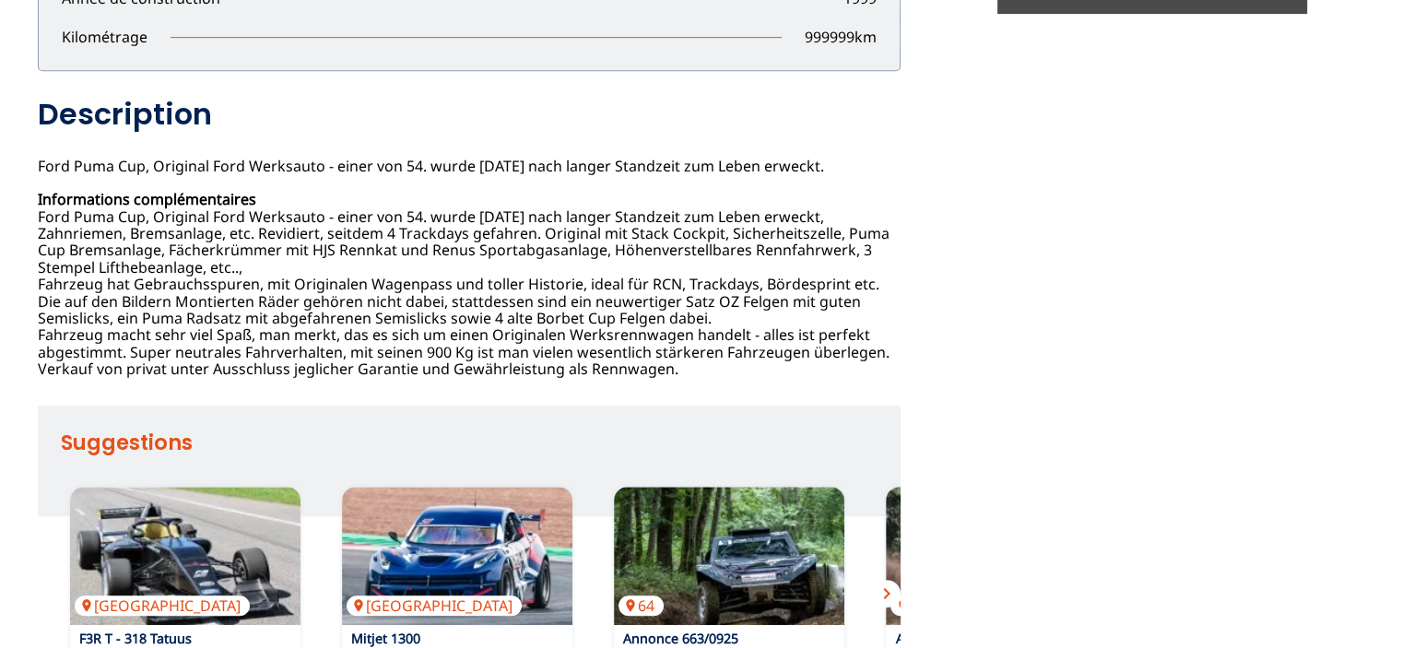
drag, startPoint x: 44, startPoint y: 215, endPoint x: 759, endPoint y: 363, distance: 730.4
click at [759, 363] on div "Ford Puma Cup 12900 EUR Annonce postée le 06/09/2025 Allemagne Contacter le ven…" at bounding box center [469, 121] width 863 height 514
click at [285, 244] on div "Ford Puma Cup 12900 EUR Annonce postée le 06/09/2025 Allemagne Contacter le ven…" at bounding box center [469, 121] width 863 height 514
drag, startPoint x: 34, startPoint y: 212, endPoint x: 717, endPoint y: 361, distance: 699.1
click at [717, 361] on div "Signaler un abus close Adresse mail mail Raison : Sélectionner une raison Messa…" at bounding box center [701, 12] width 1402 height 1449
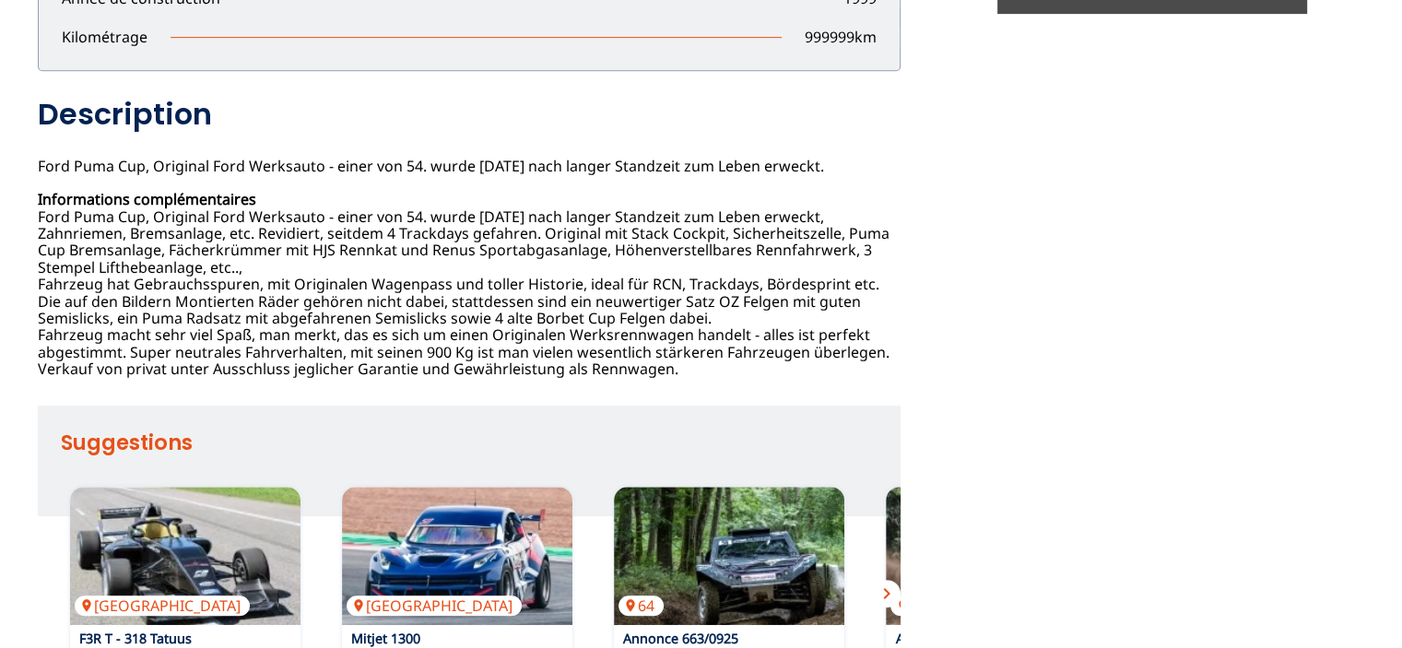
click at [941, 106] on div "chevron_left chevron_right Ford Puma Cup 12900 EUR Annonce postée le 06/09/2025…" at bounding box center [701, 27] width 1327 height 1418
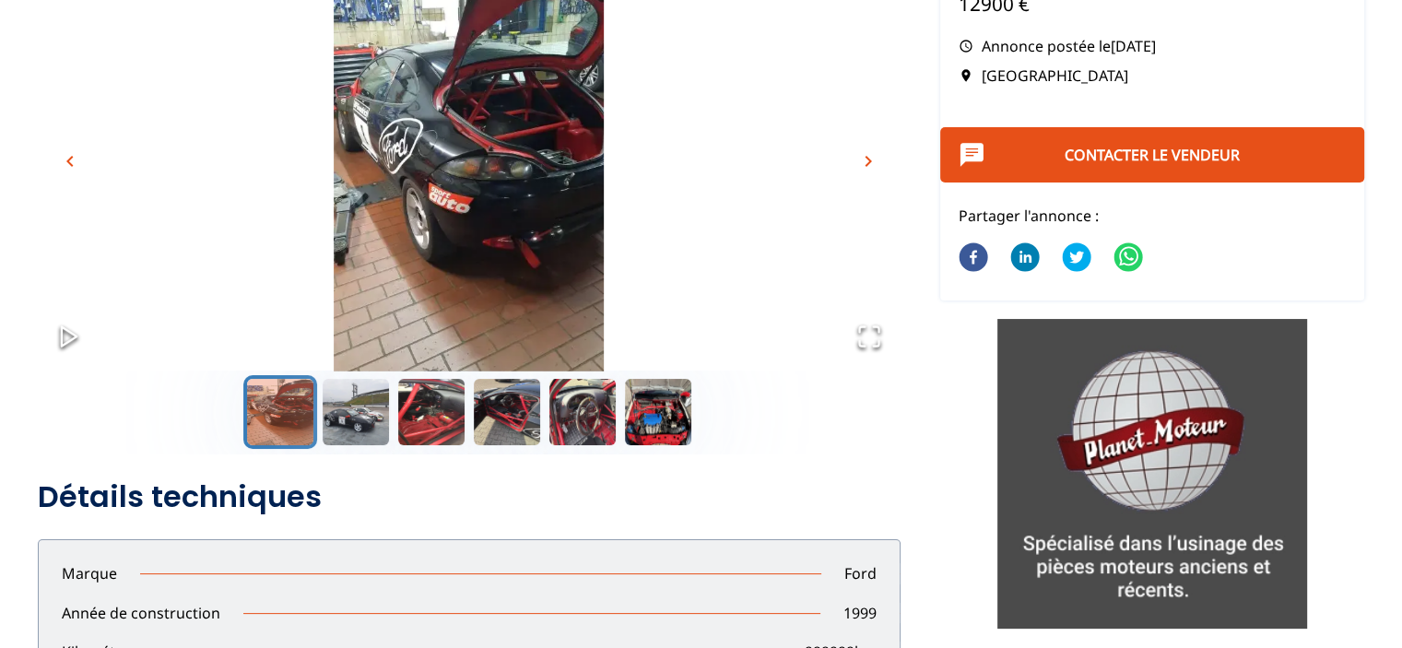
scroll to position [184, 0]
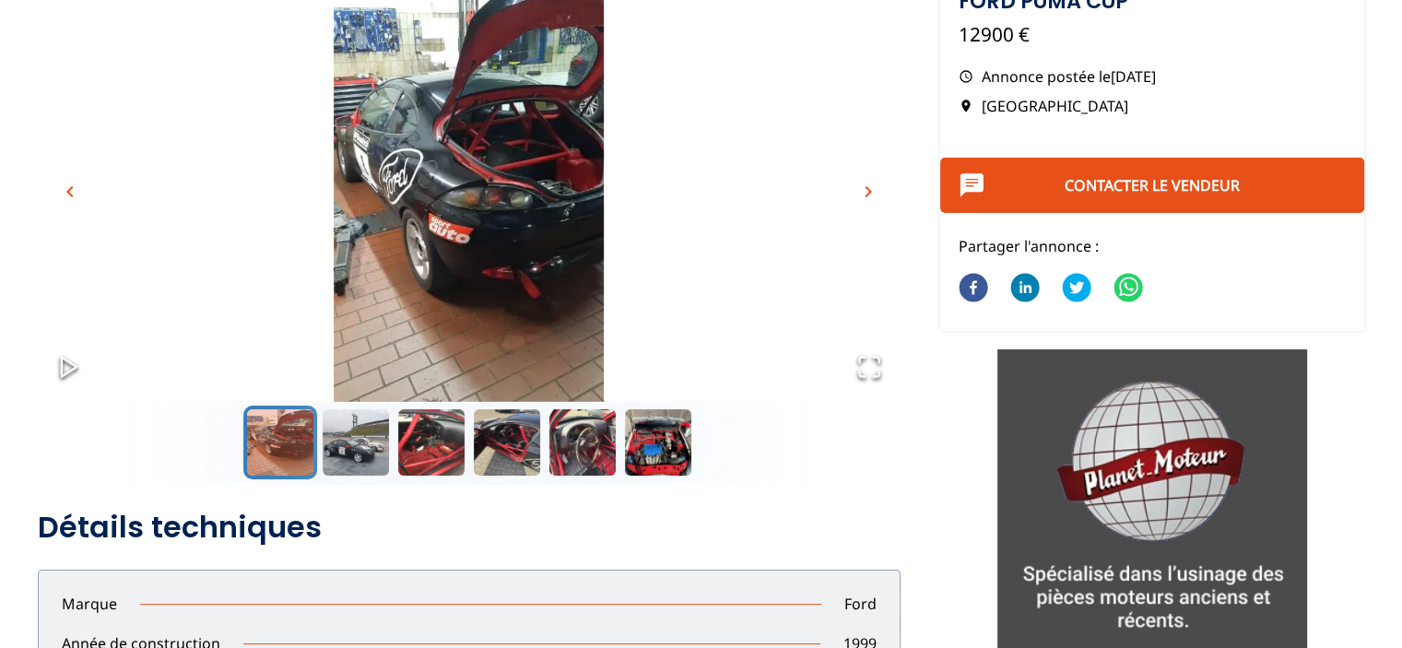
click at [858, 182] on span "chevron_right" at bounding box center [868, 192] width 22 height 22
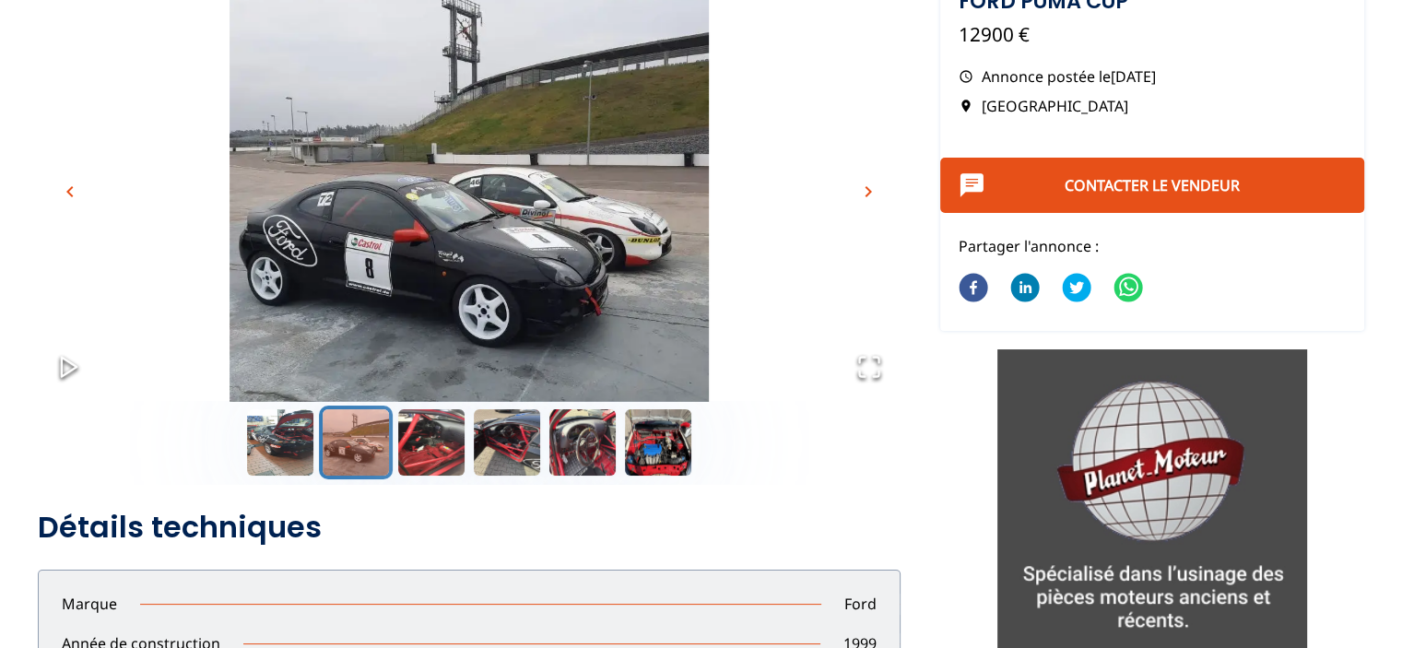
click at [858, 182] on span "chevron_right" at bounding box center [868, 192] width 22 height 22
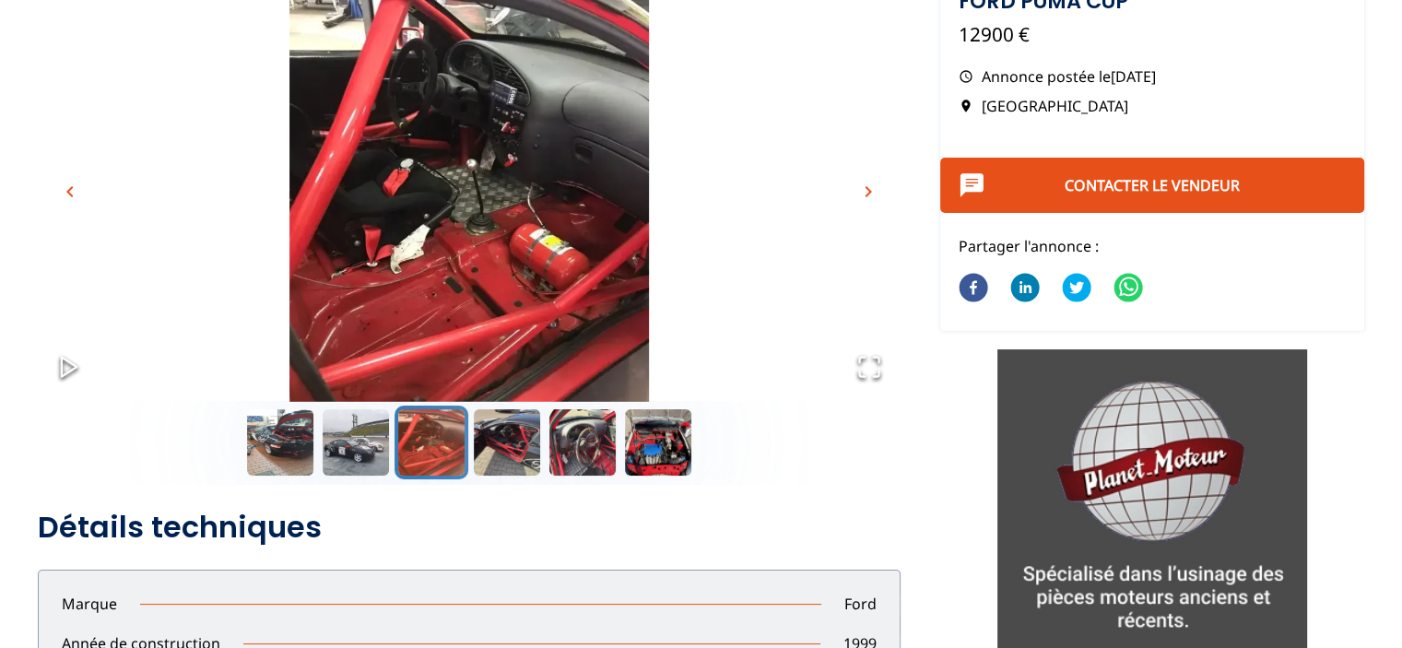
click at [858, 182] on span "chevron_right" at bounding box center [868, 192] width 22 height 22
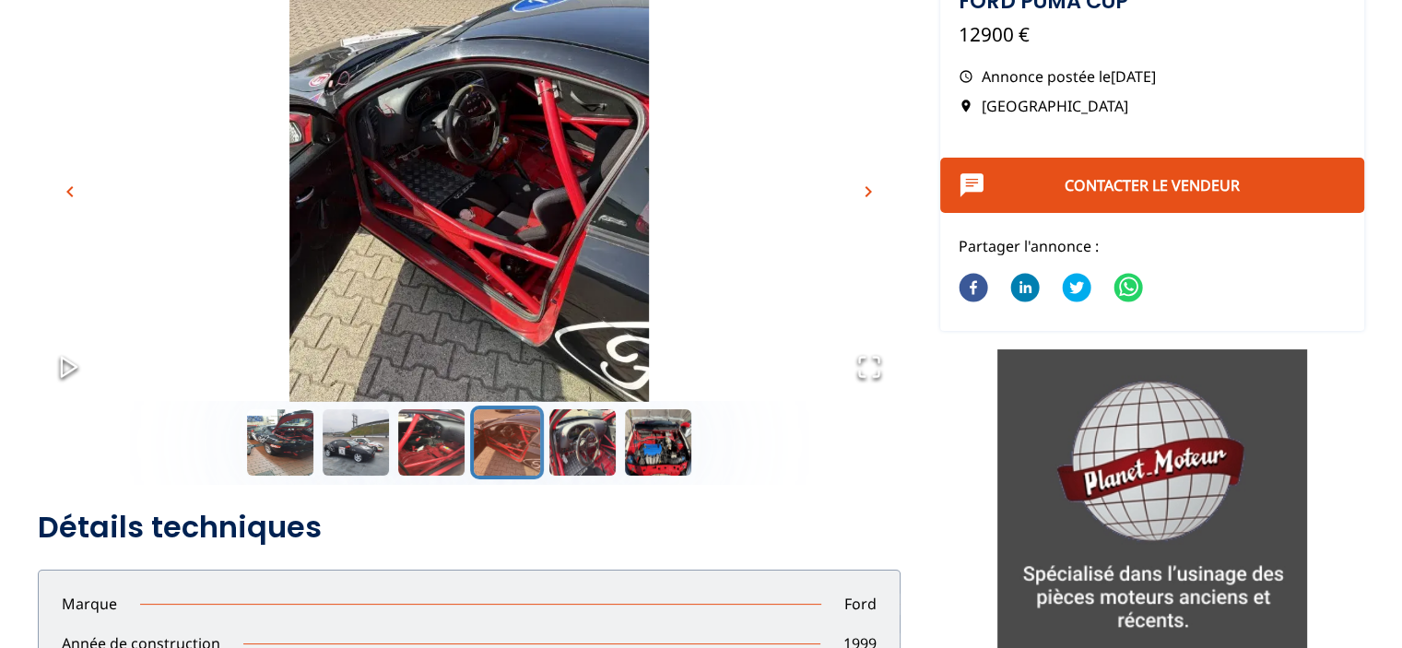
click at [858, 182] on span "chevron_right" at bounding box center [868, 192] width 22 height 22
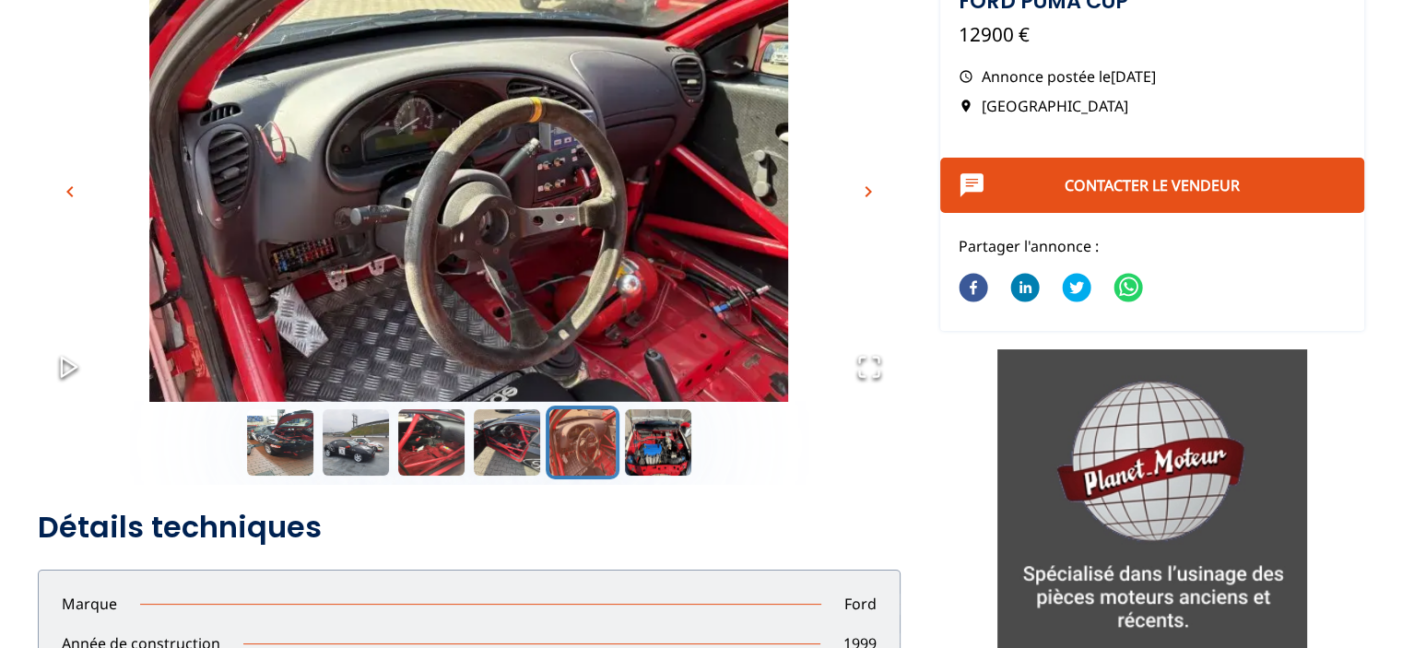
click at [858, 182] on span "chevron_right" at bounding box center [868, 192] width 22 height 22
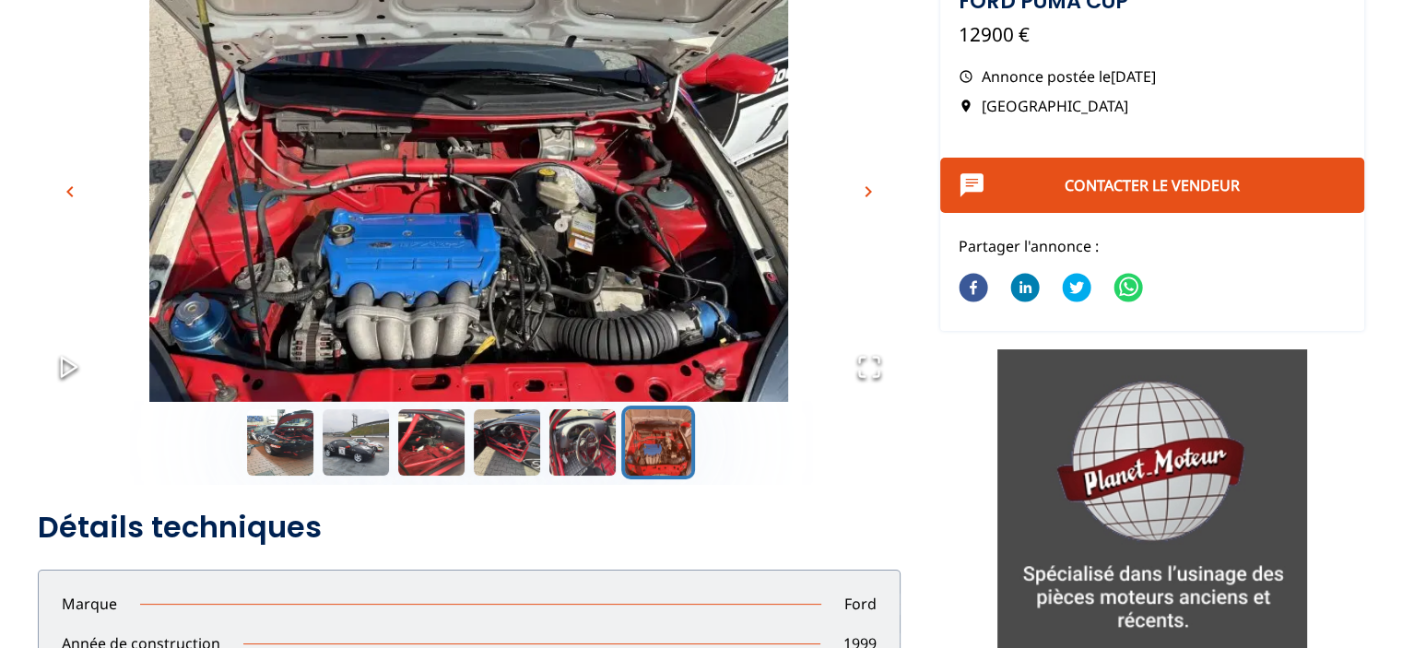
click at [858, 182] on span "chevron_right" at bounding box center [868, 192] width 22 height 22
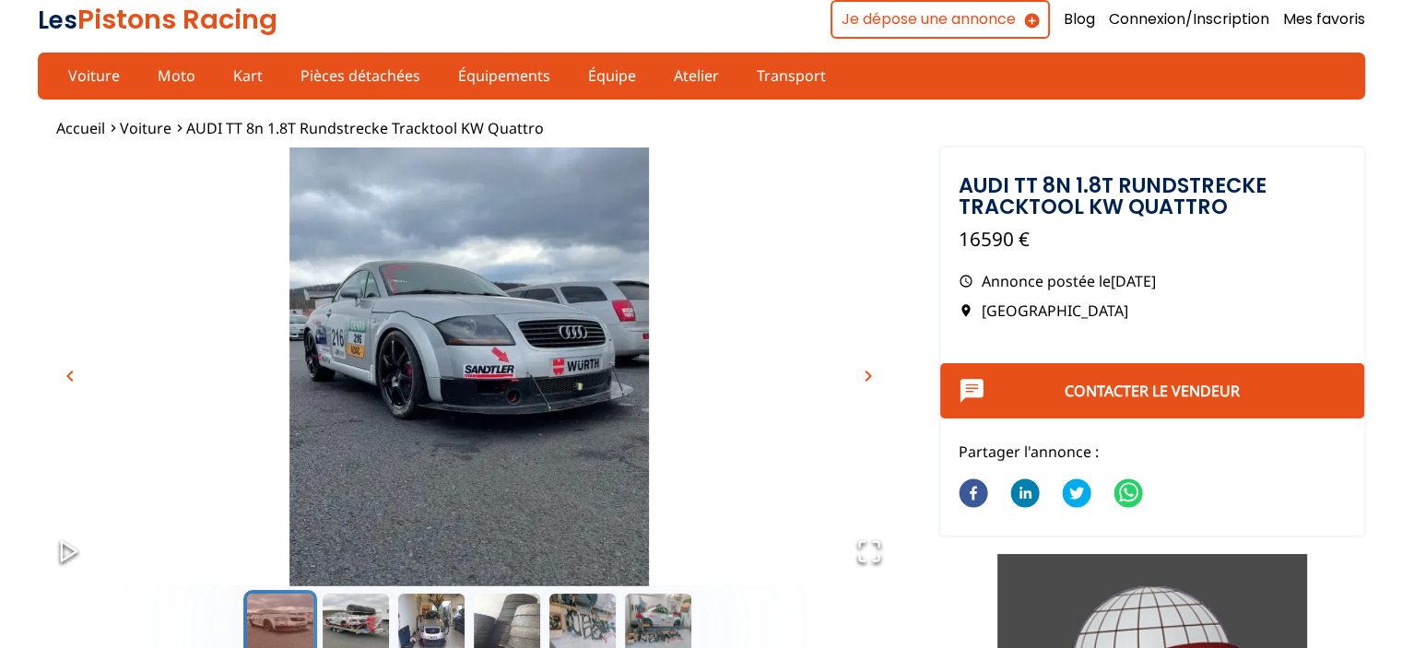
click at [866, 377] on span "chevron_right" at bounding box center [868, 376] width 22 height 22
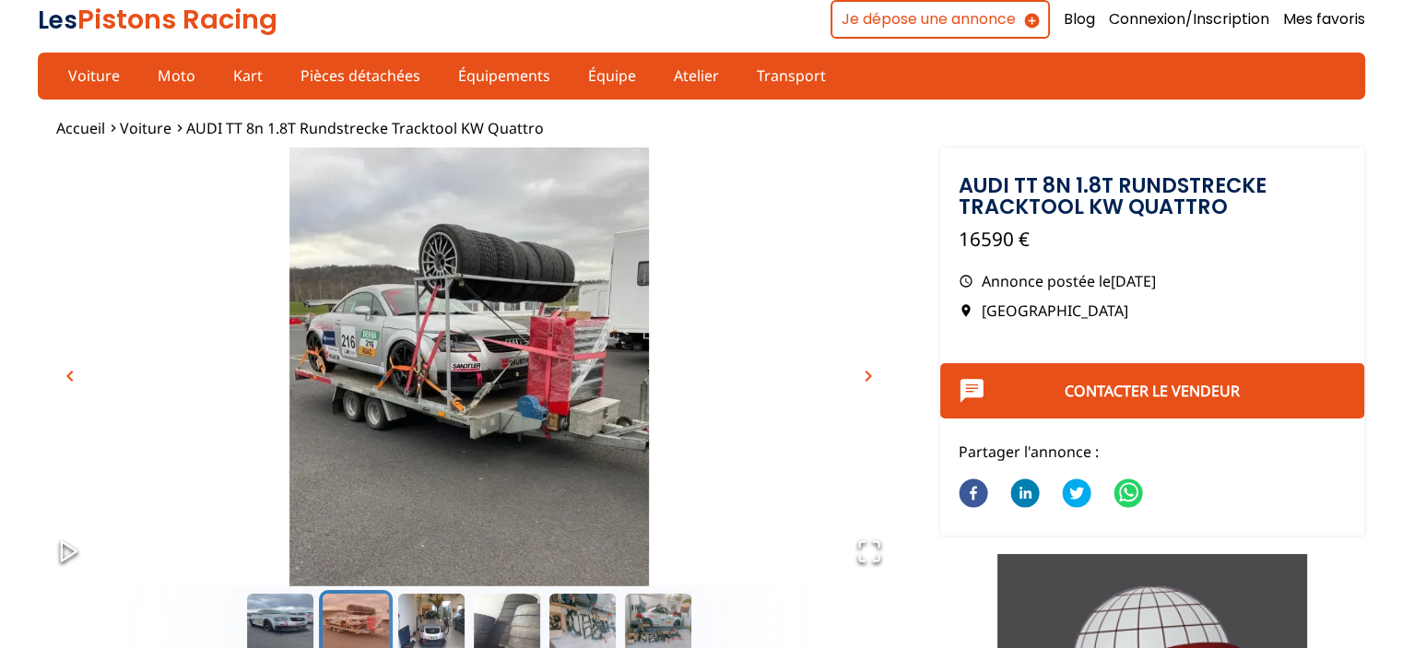
click at [866, 377] on span "chevron_right" at bounding box center [868, 376] width 22 height 22
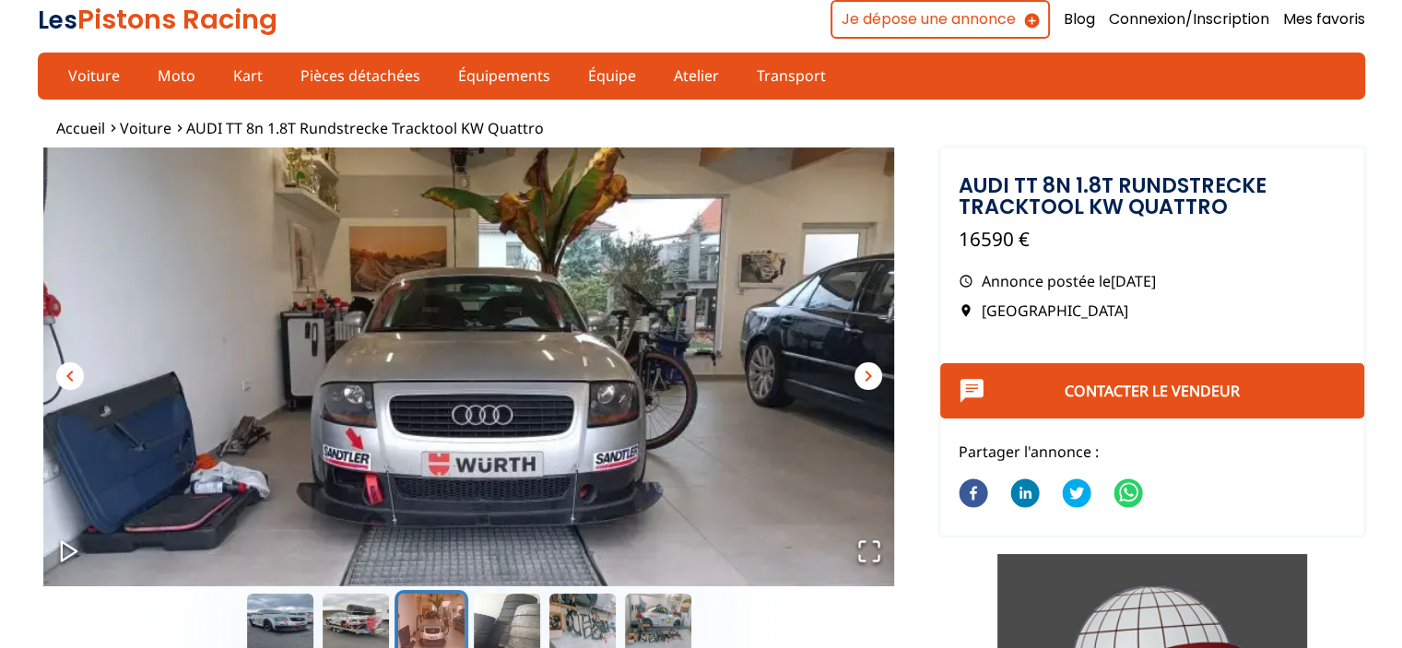
click at [866, 377] on span "chevron_right" at bounding box center [868, 376] width 22 height 22
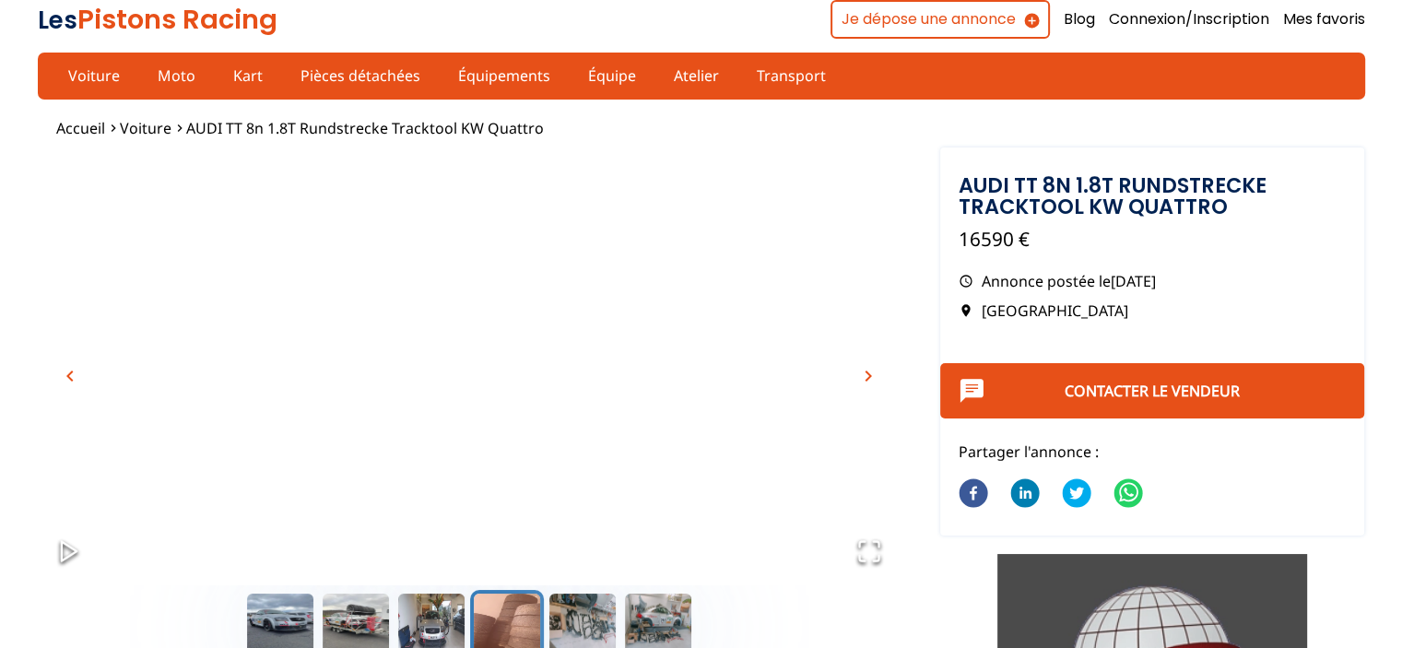
click at [866, 377] on span "chevron_right" at bounding box center [868, 376] width 22 height 22
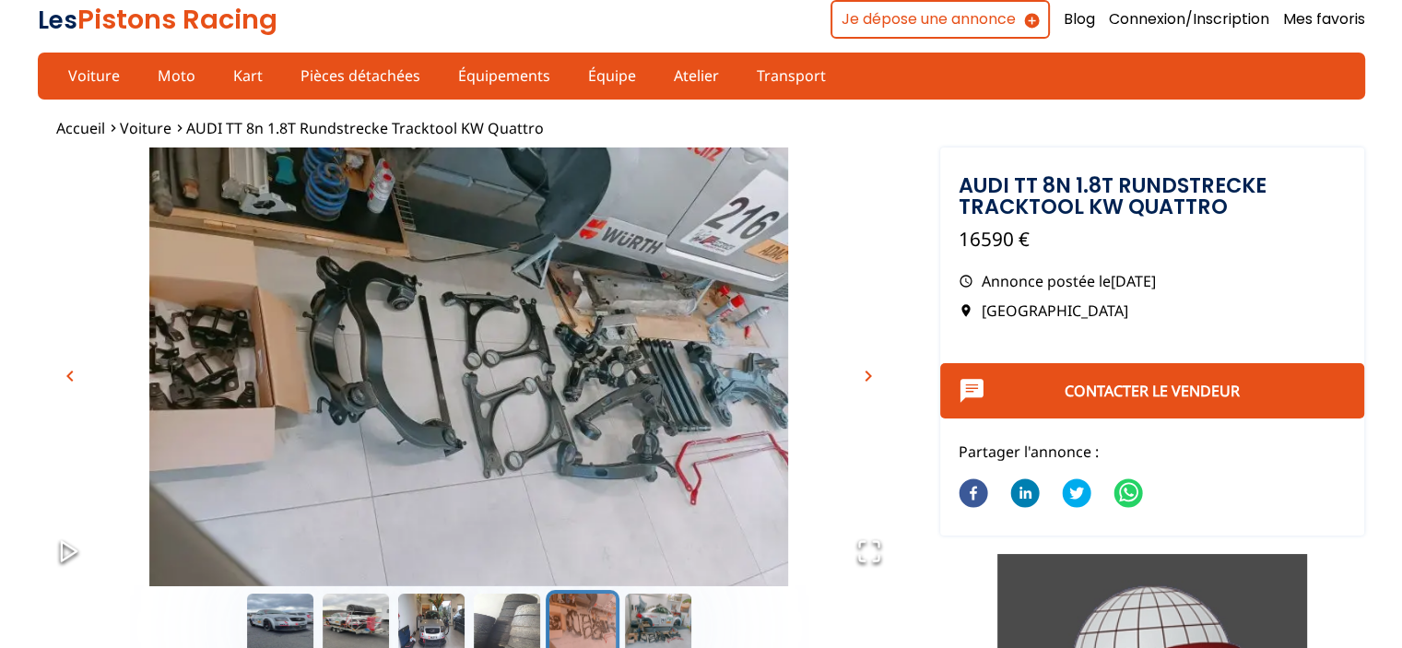
click at [866, 377] on span "chevron_right" at bounding box center [868, 376] width 22 height 22
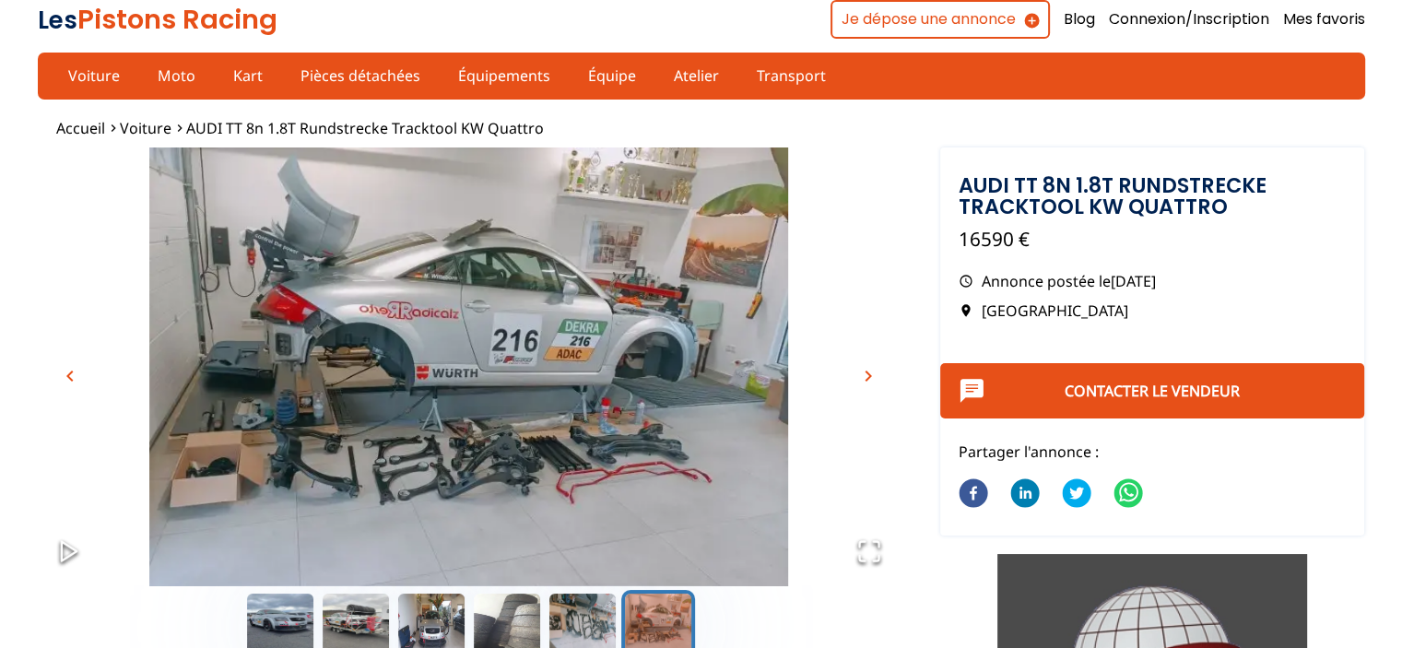
click at [866, 377] on span "chevron_right" at bounding box center [868, 376] width 22 height 22
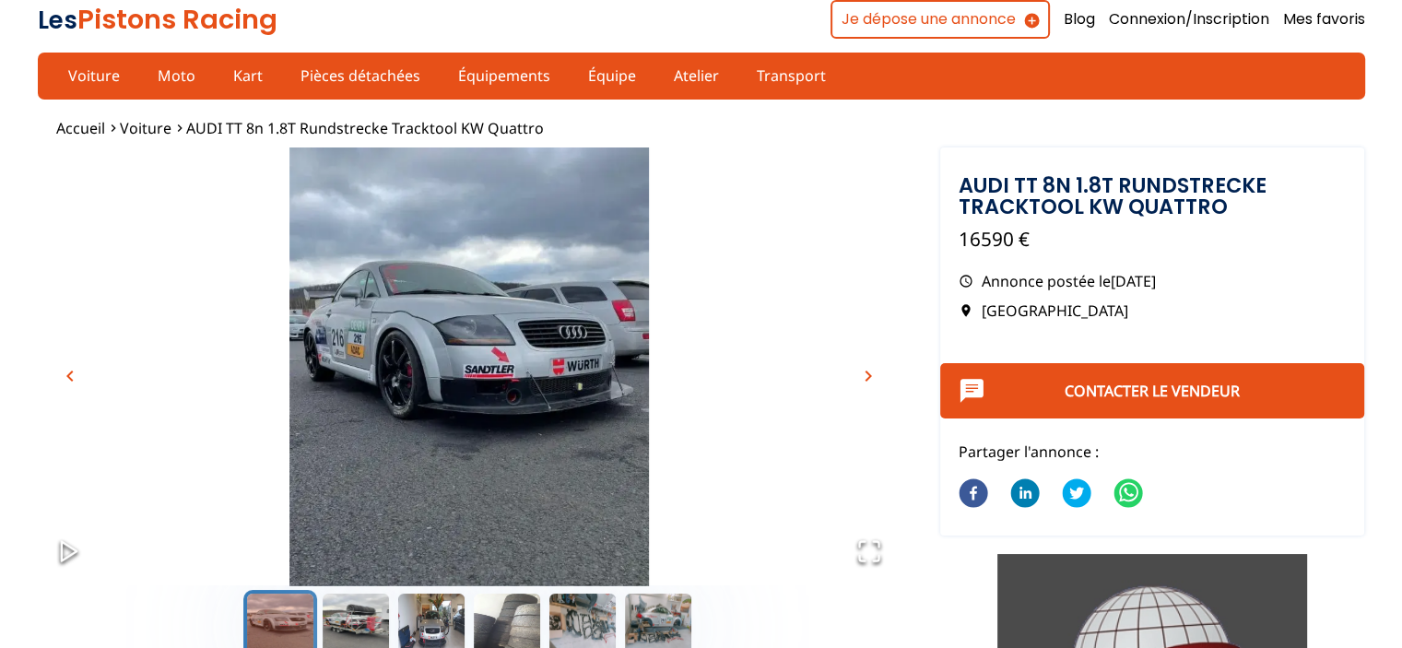
click at [866, 377] on span "chevron_right" at bounding box center [868, 376] width 22 height 22
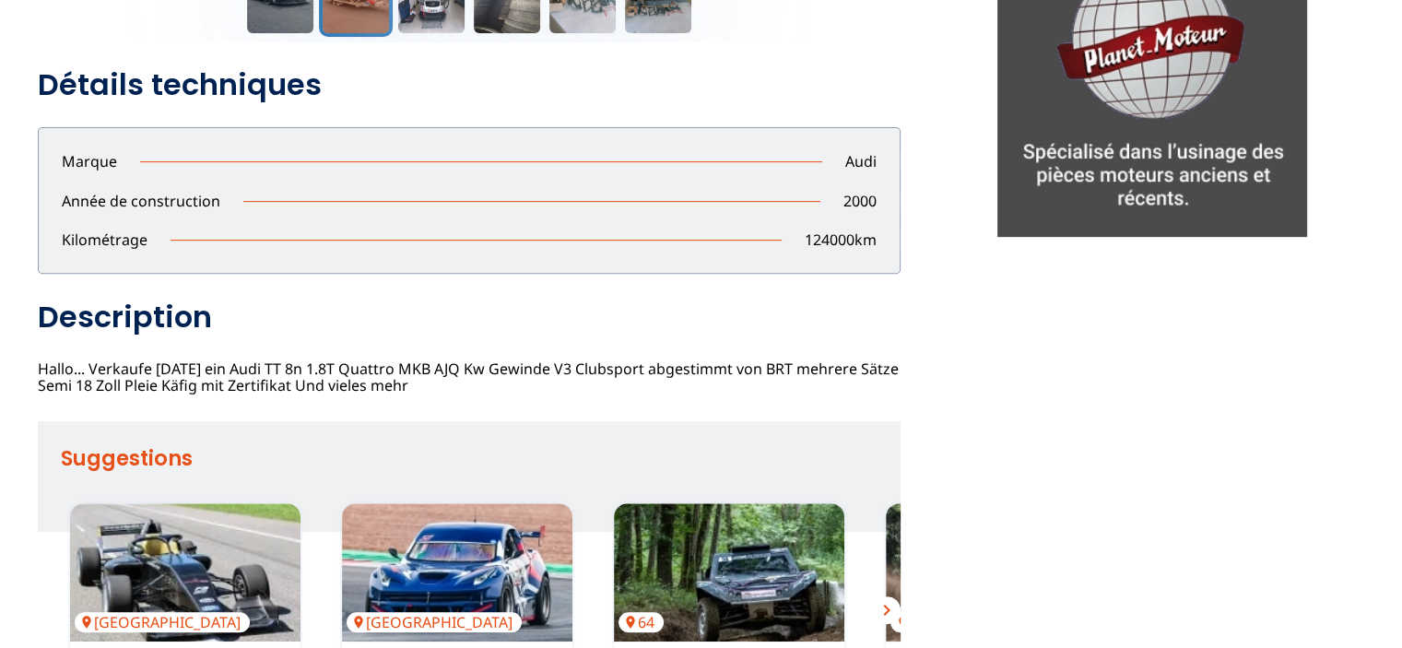
scroll to position [737, 0]
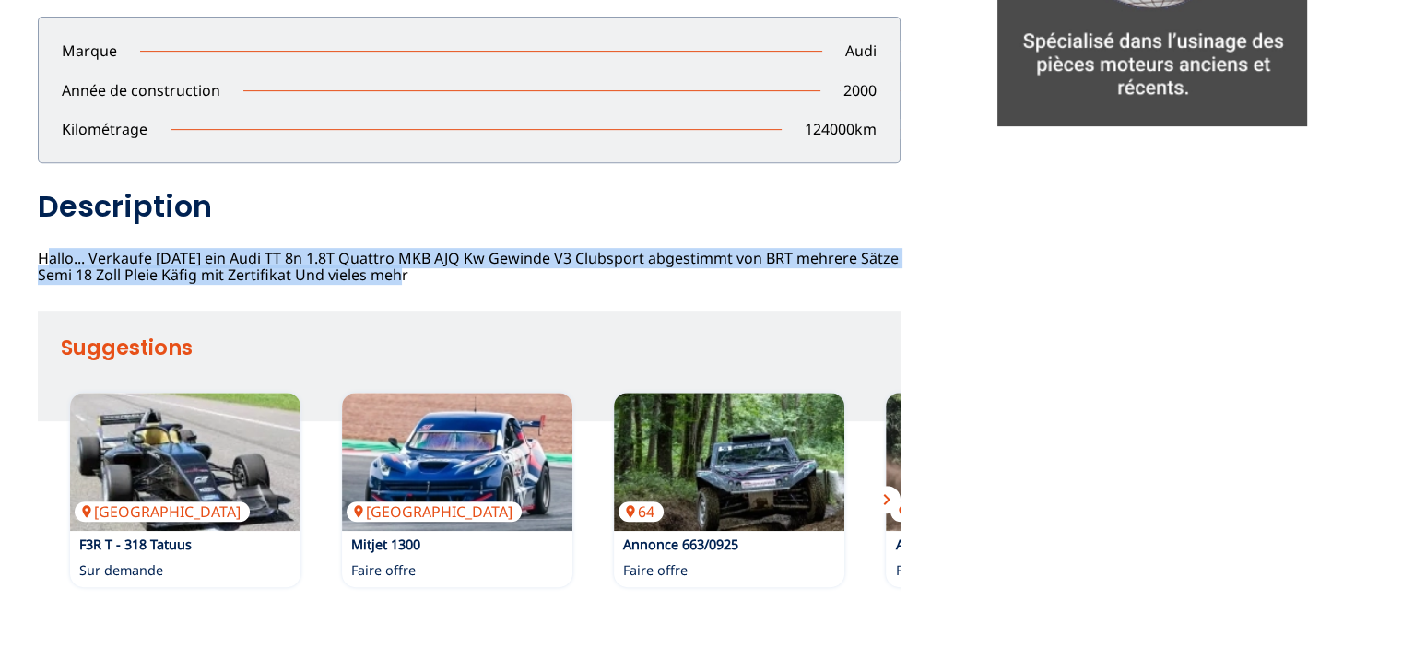
drag, startPoint x: 36, startPoint y: 263, endPoint x: 419, endPoint y: 279, distance: 383.8
click at [419, 279] on div "Signaler un abus close Adresse mail mail Raison : Sélectionner une raison Messa…" at bounding box center [701, 12] width 1402 height 1262
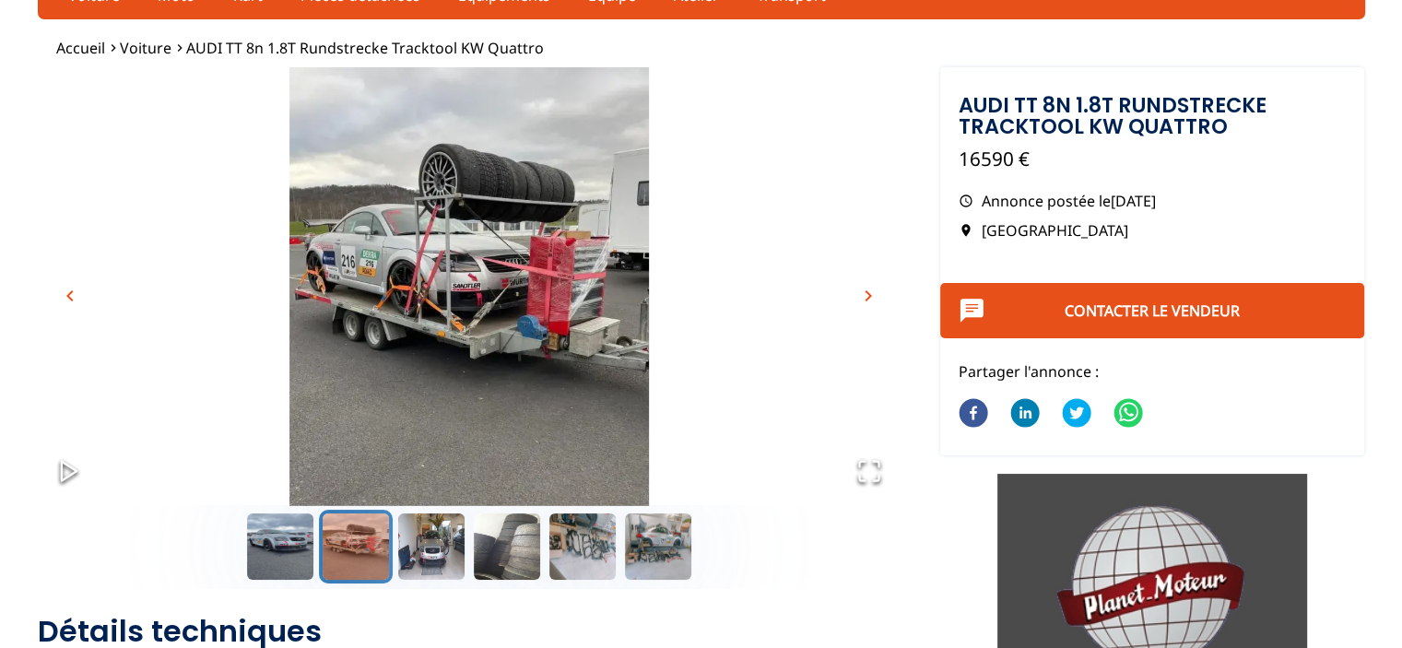
scroll to position [0, 0]
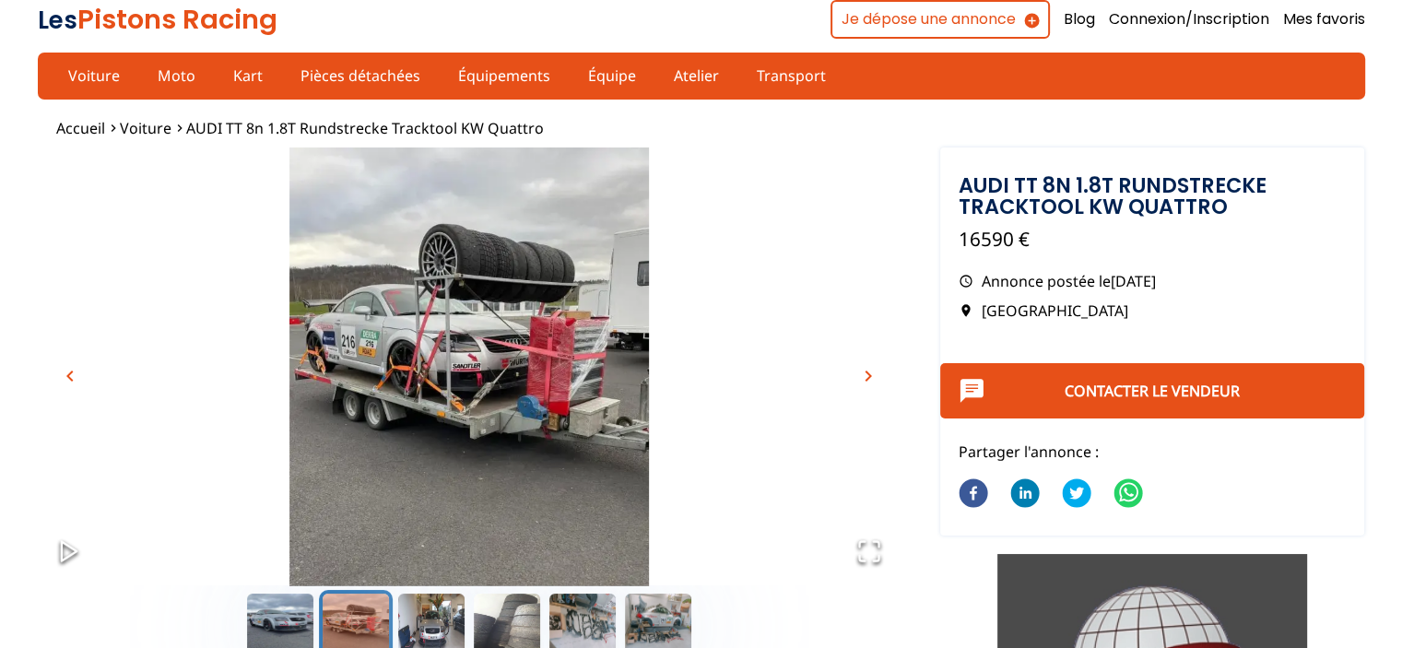
click at [868, 372] on span "chevron_right" at bounding box center [868, 376] width 22 height 22
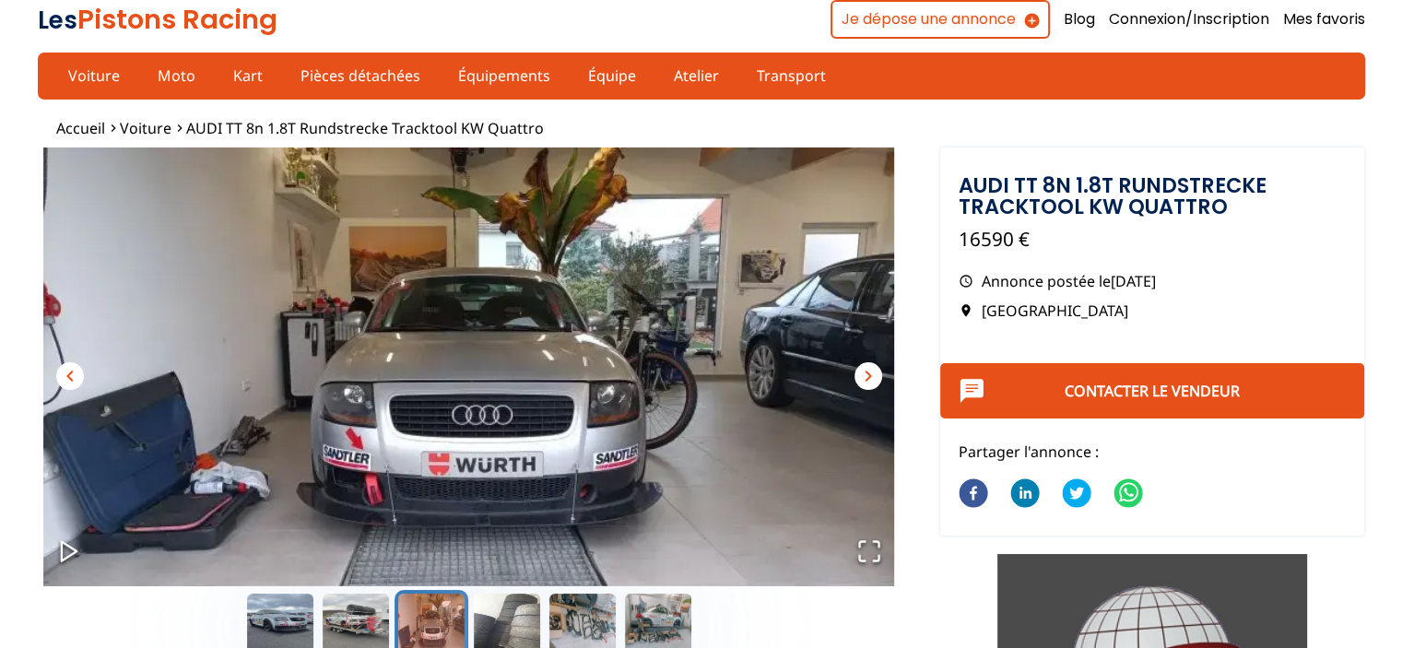
click at [868, 372] on span "chevron_right" at bounding box center [868, 376] width 22 height 22
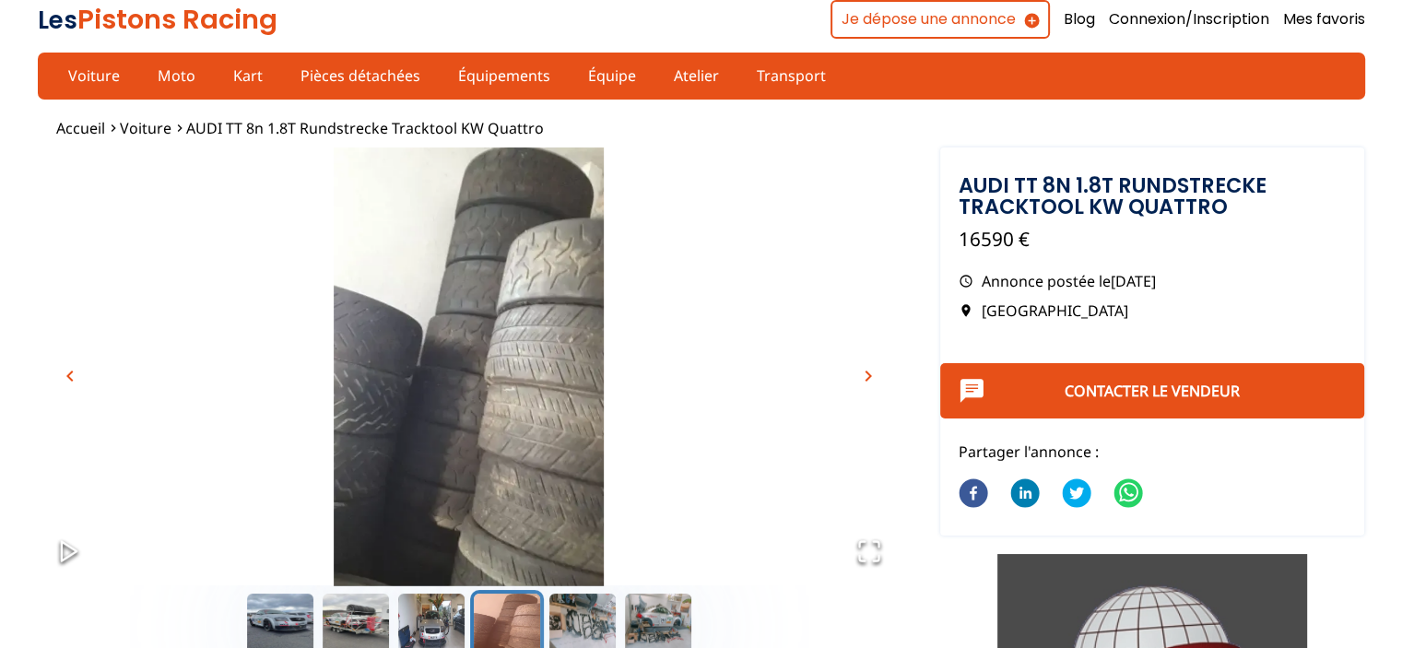
click at [868, 372] on span "chevron_right" at bounding box center [868, 376] width 22 height 22
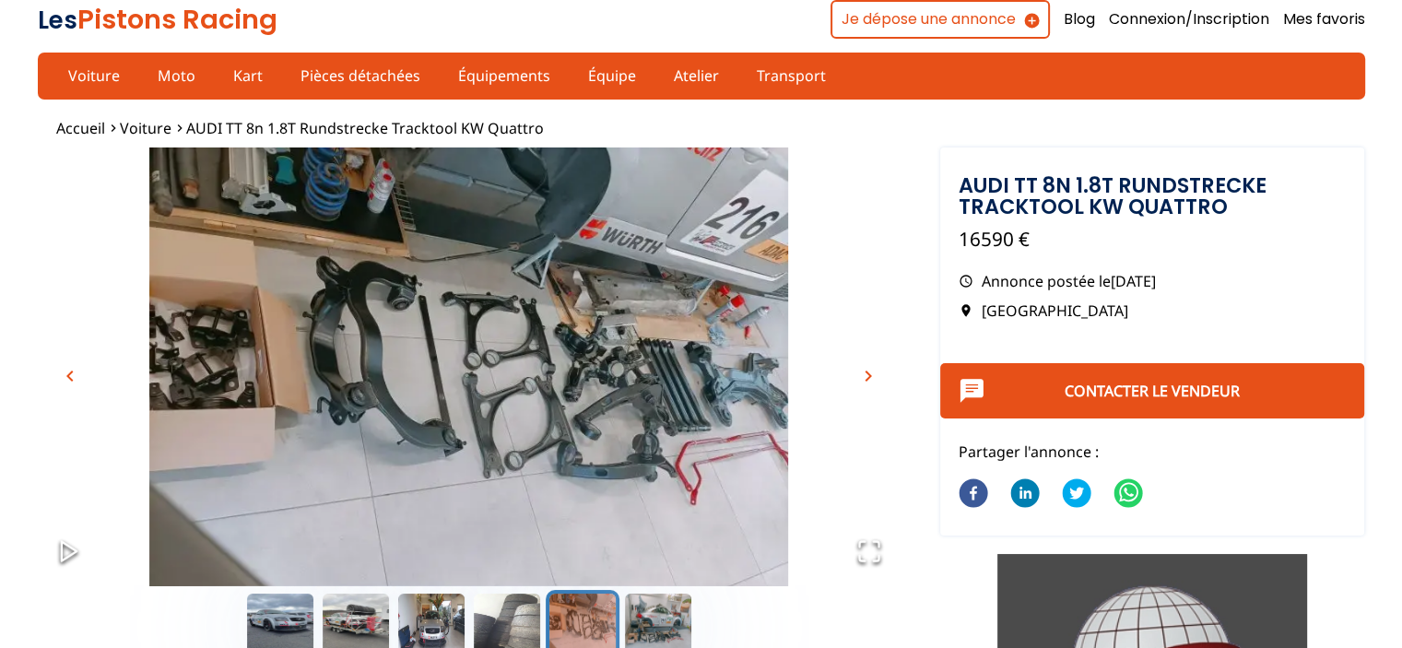
click at [868, 372] on span "chevron_right" at bounding box center [868, 376] width 22 height 22
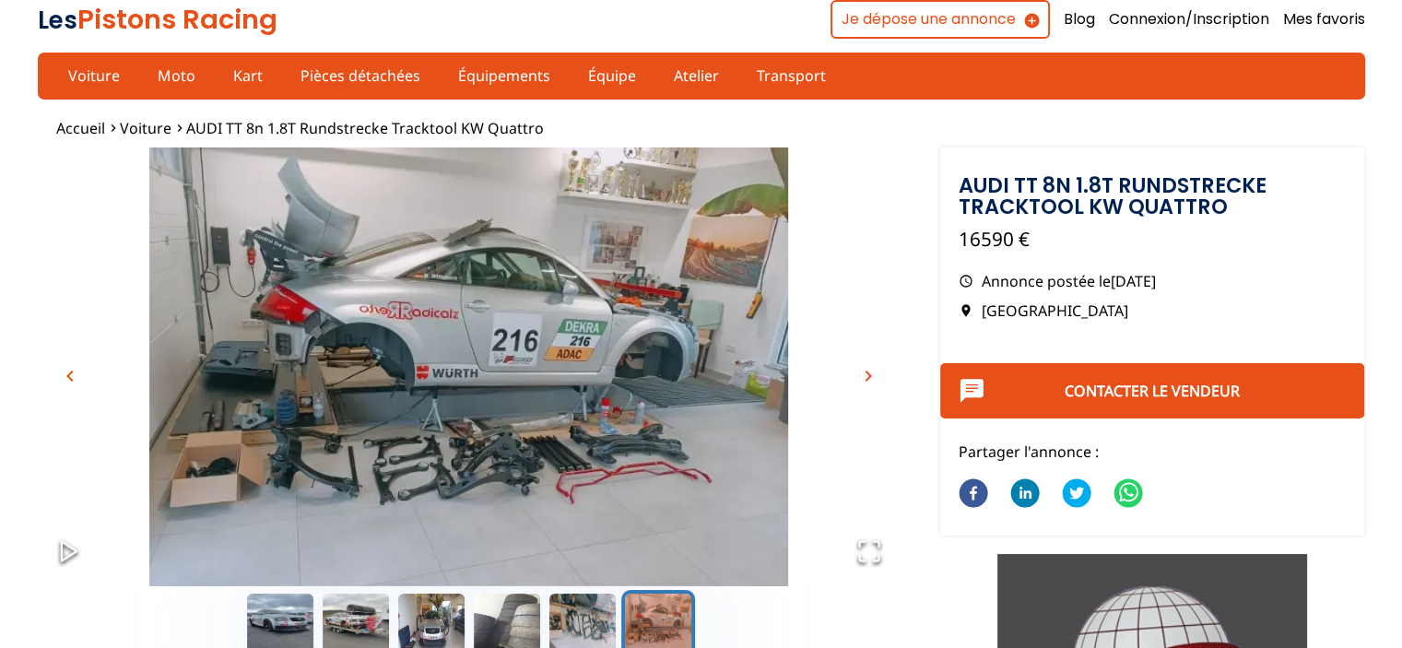
click at [868, 372] on span "chevron_right" at bounding box center [868, 376] width 22 height 22
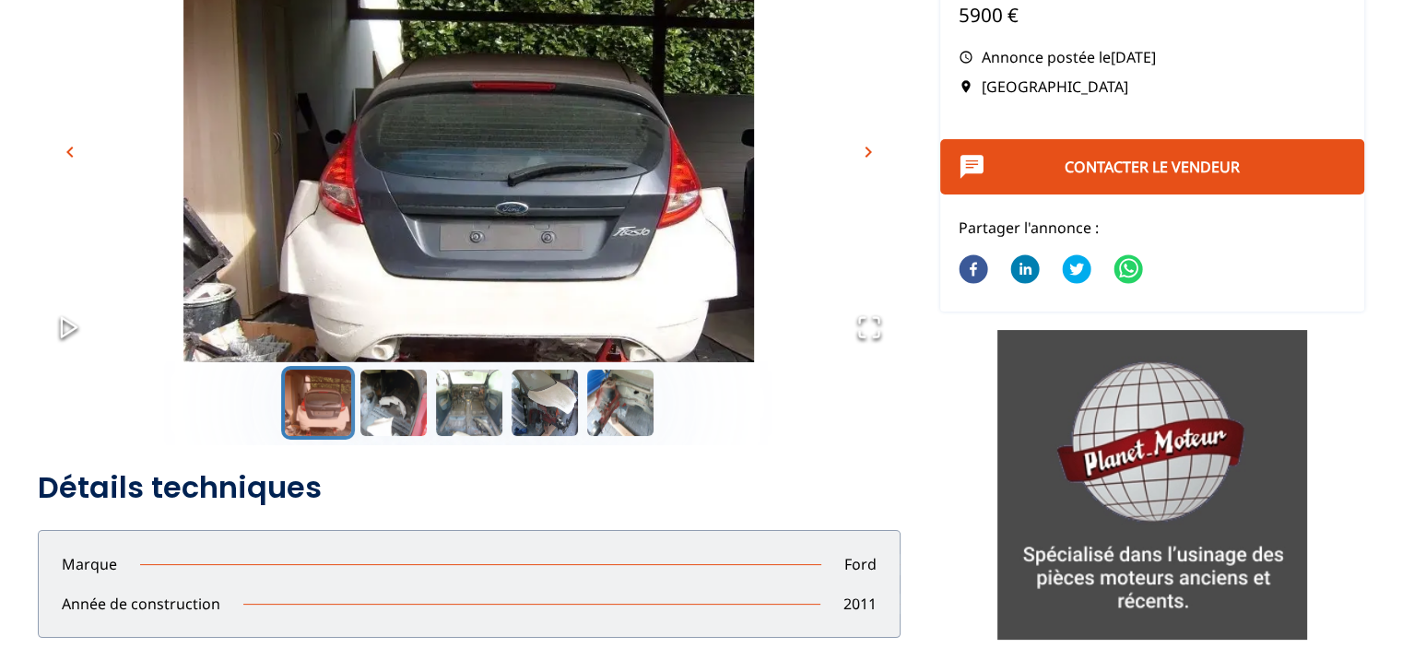
scroll to position [184, 0]
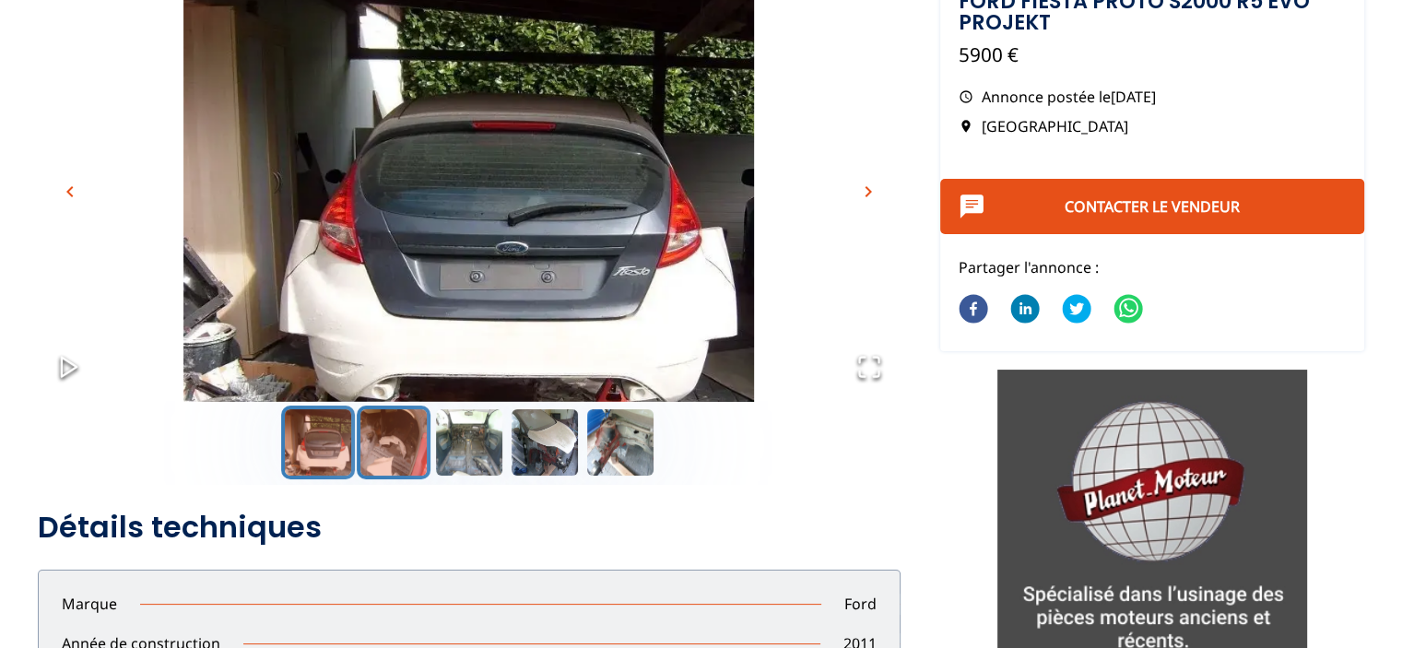
click at [383, 447] on button "Go to Slide 2" at bounding box center [394, 443] width 74 height 74
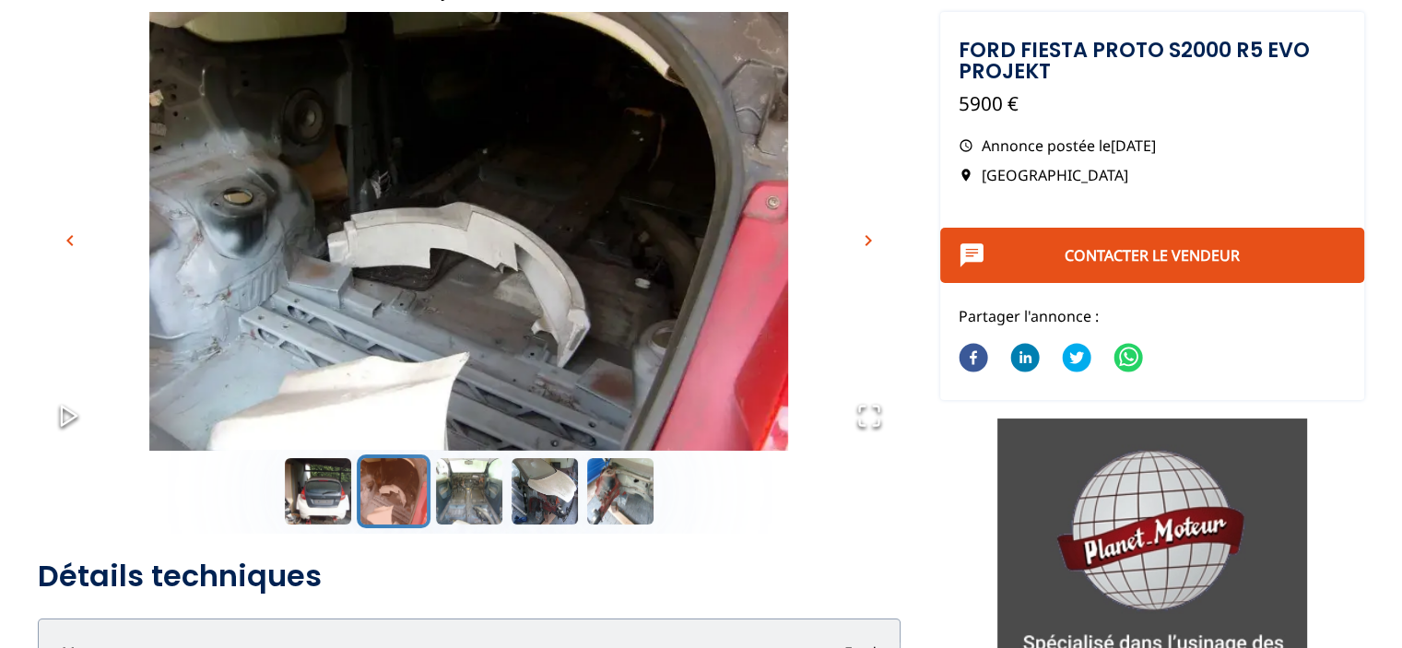
scroll to position [92, 0]
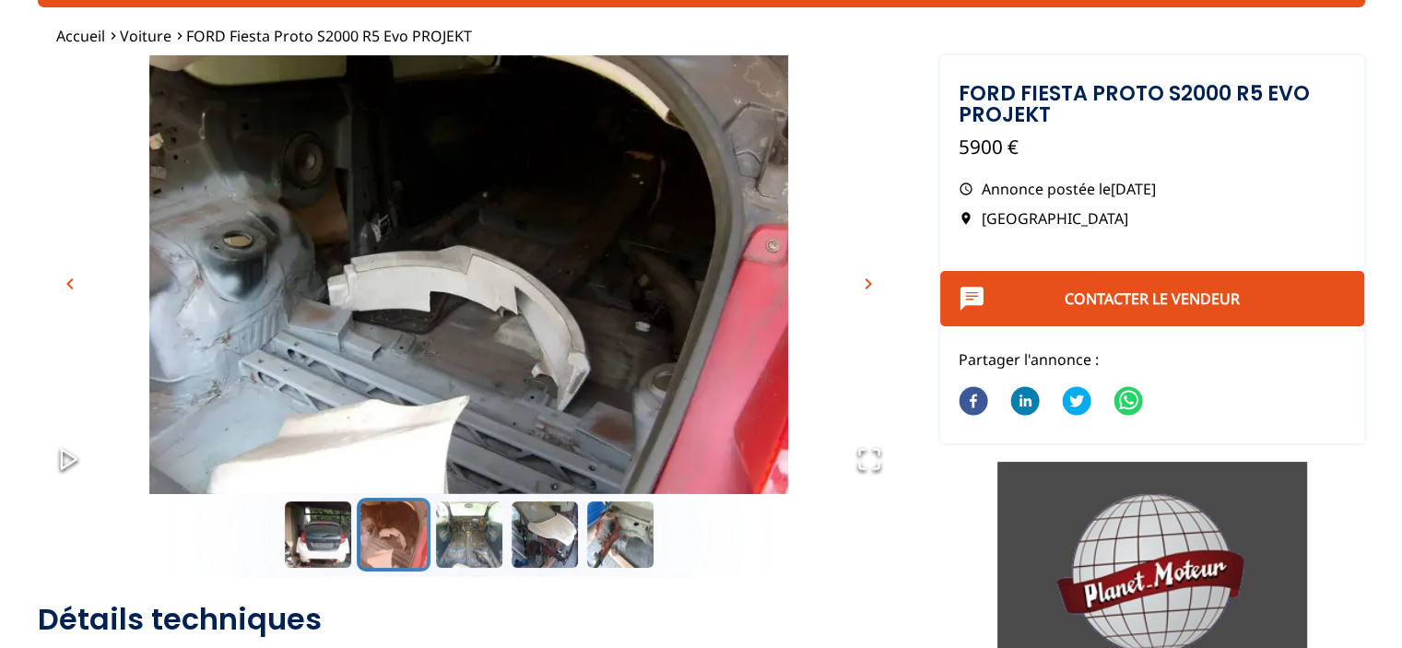
click at [866, 279] on span "chevron_right" at bounding box center [868, 284] width 22 height 22
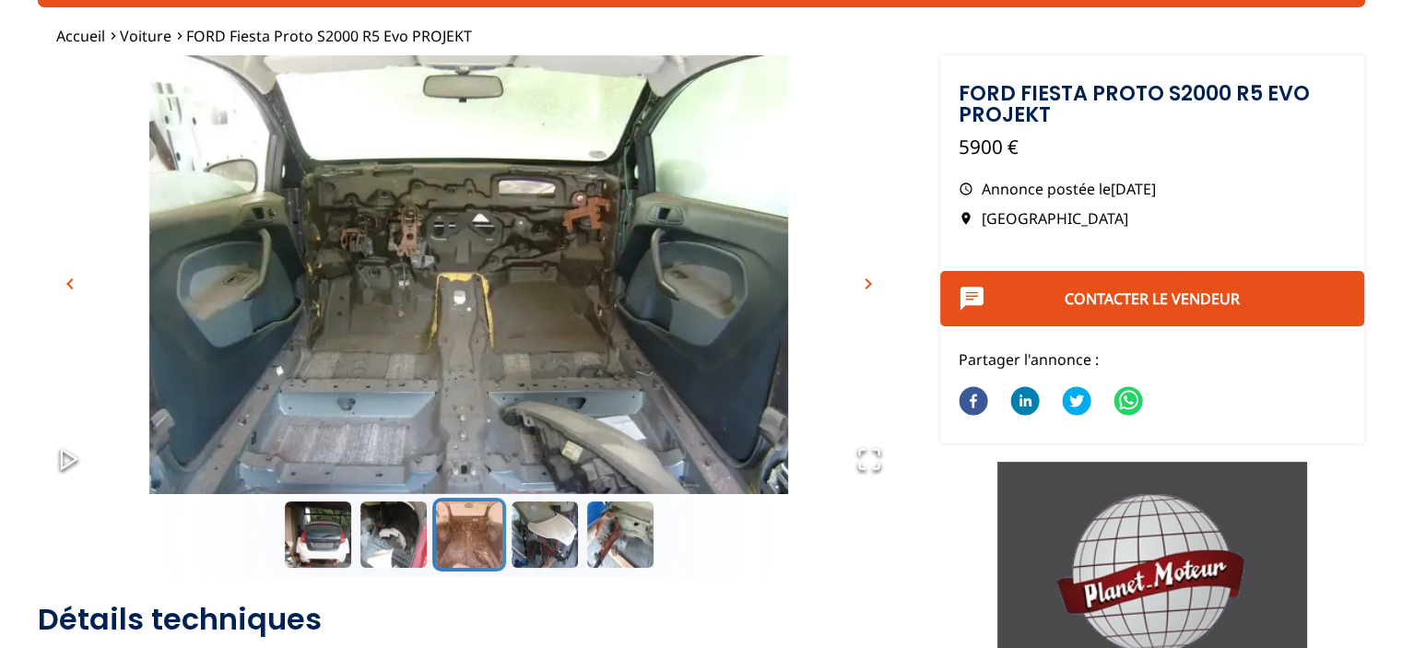
click at [866, 279] on span "chevron_right" at bounding box center [868, 284] width 22 height 22
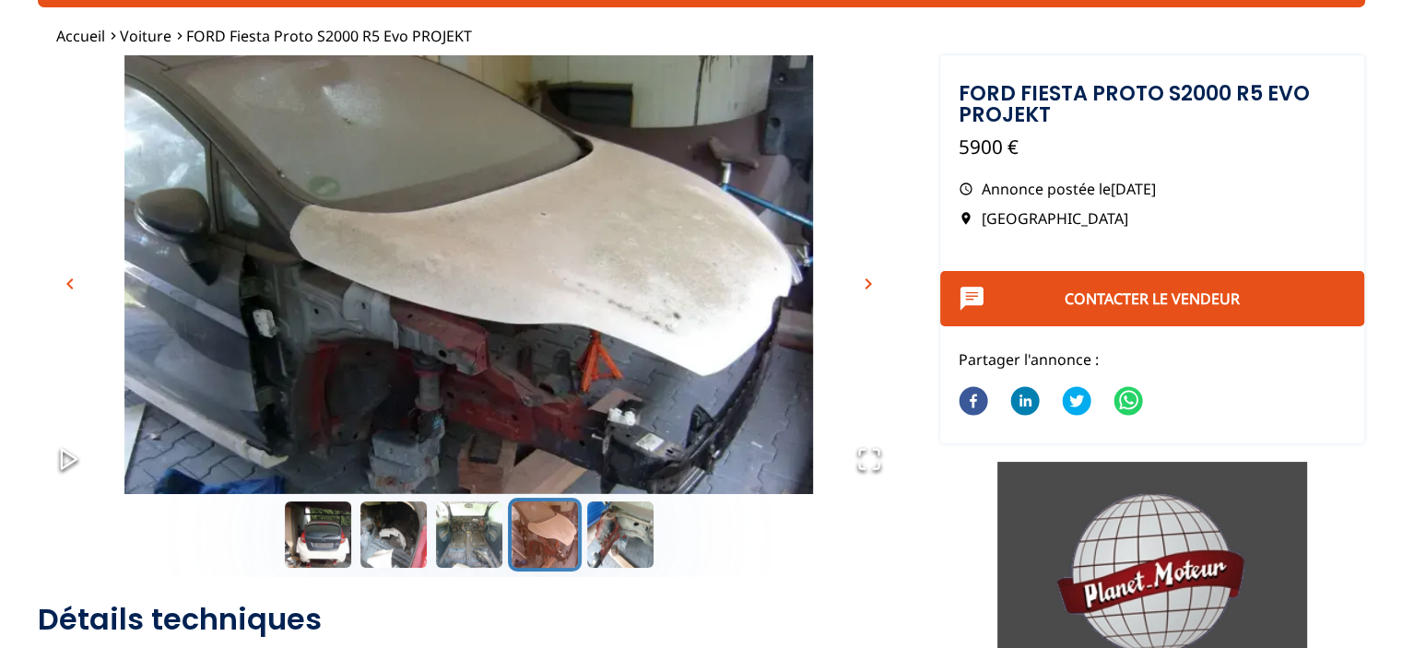
click at [866, 279] on span "chevron_right" at bounding box center [868, 284] width 22 height 22
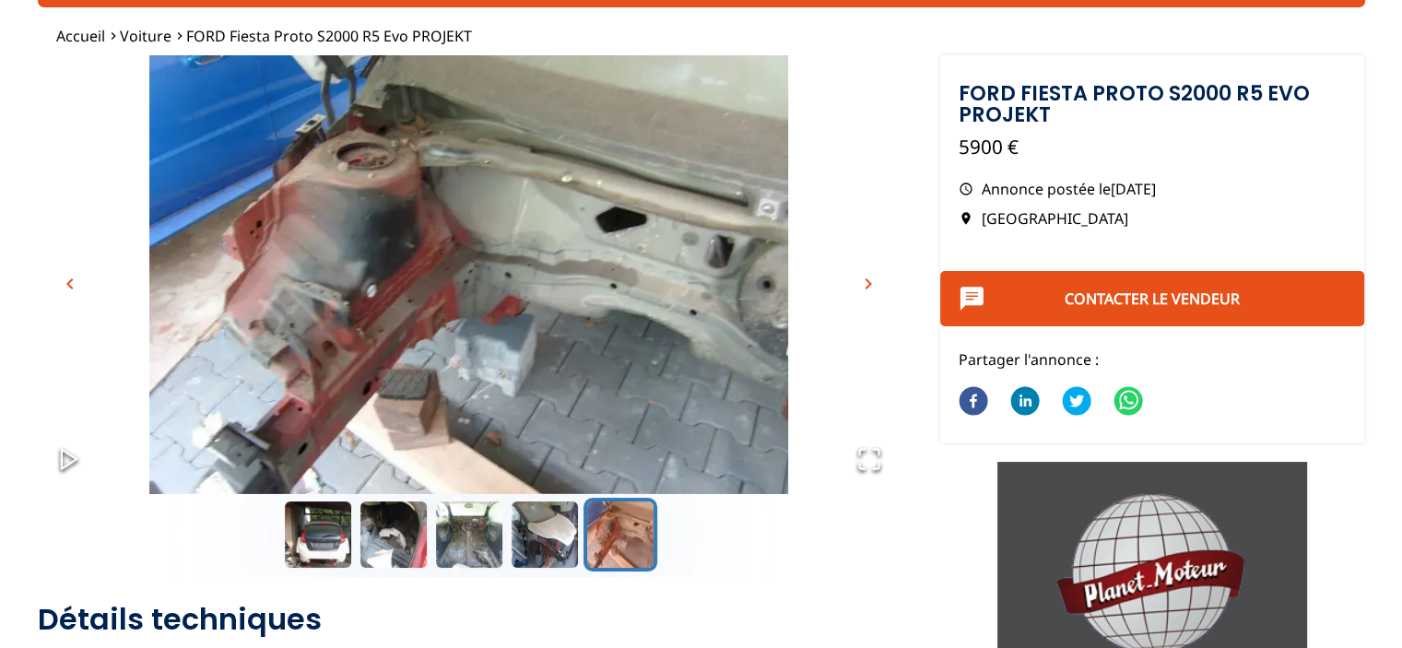
click at [866, 279] on span "chevron_right" at bounding box center [868, 284] width 22 height 22
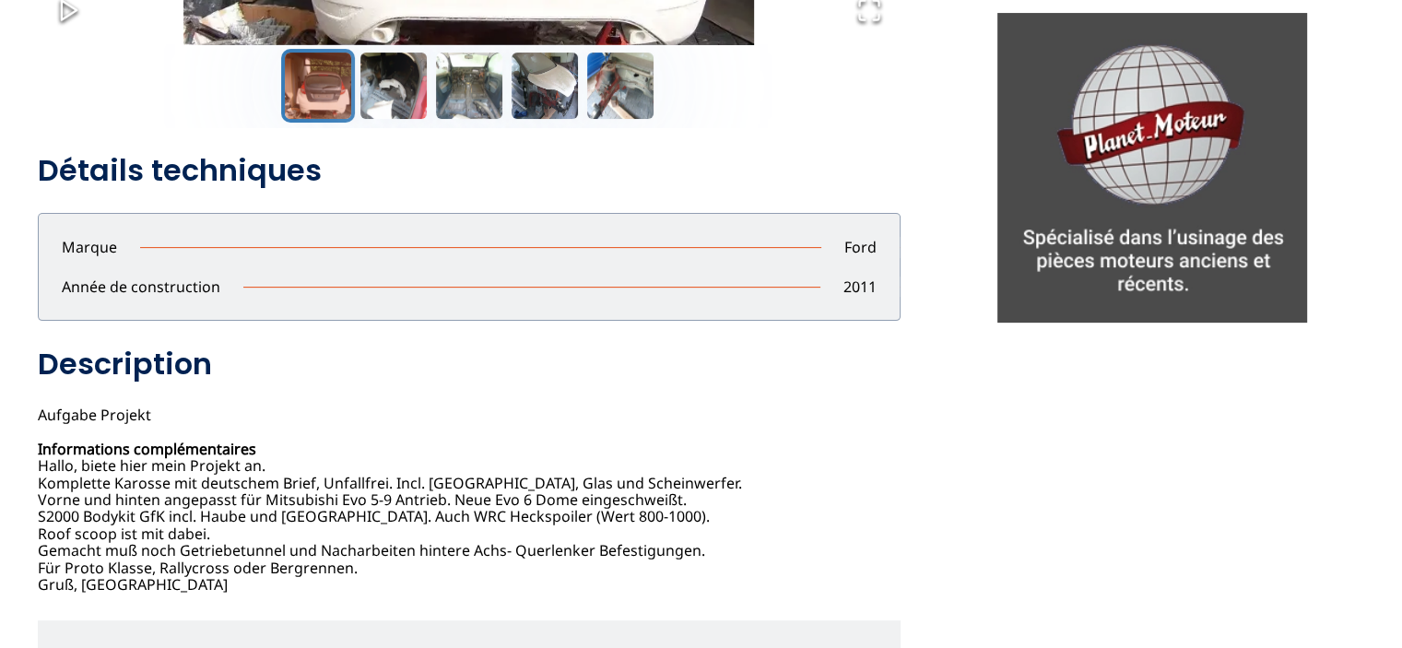
scroll to position [553, 0]
